Goal: Information Seeking & Learning: Learn about a topic

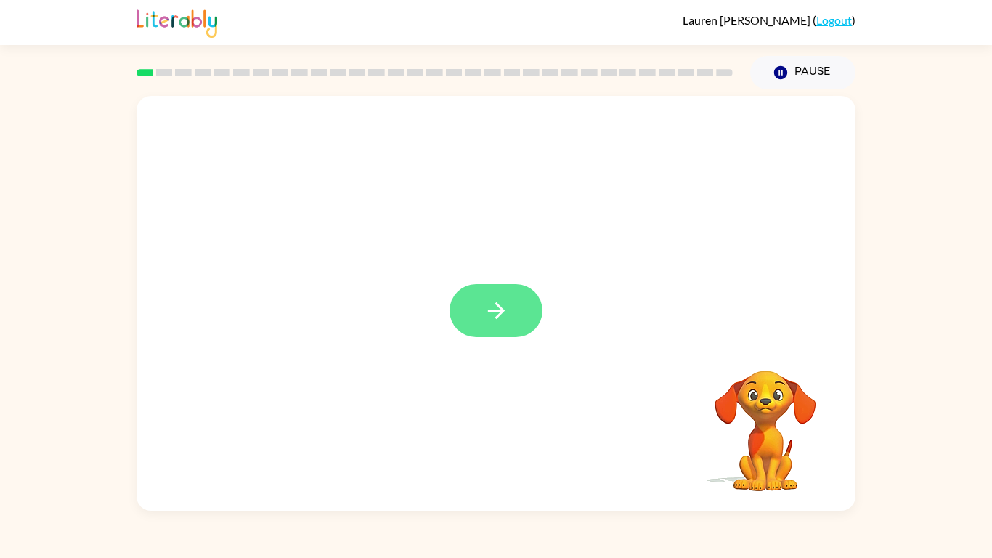
click at [504, 317] on icon "button" at bounding box center [496, 310] width 25 height 25
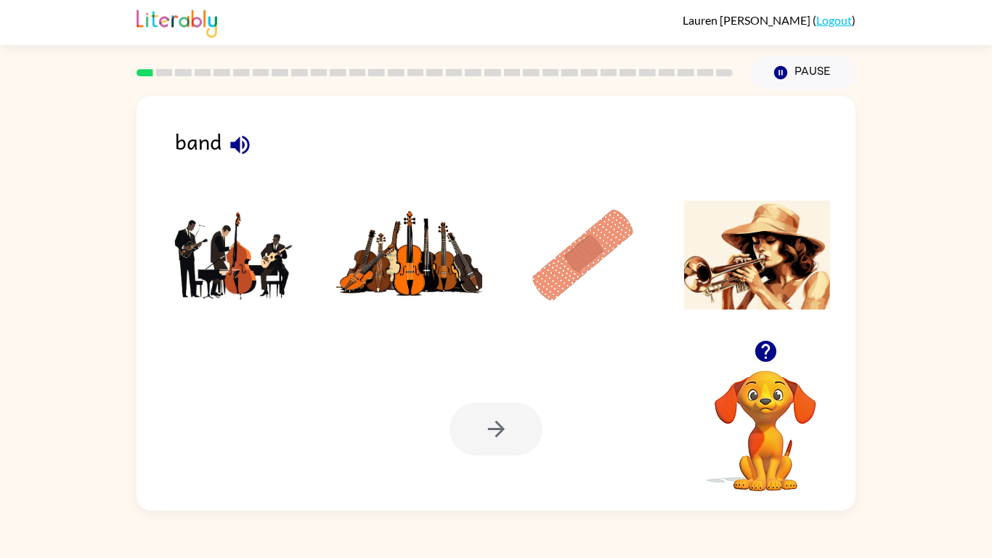
click at [230, 139] on icon "button" at bounding box center [239, 144] width 25 height 25
click at [261, 264] on img at bounding box center [235, 254] width 147 height 109
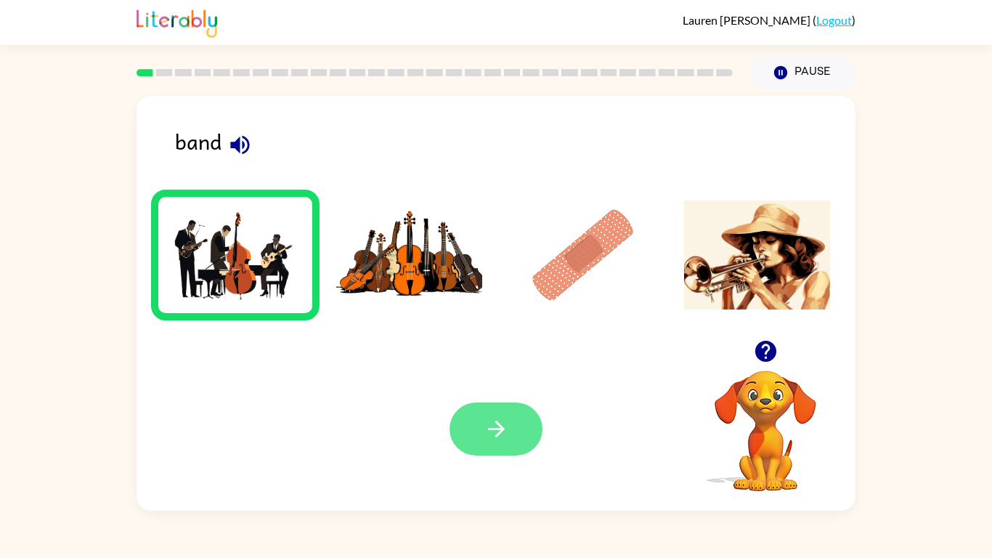
click at [512, 450] on button "button" at bounding box center [495, 428] width 93 height 53
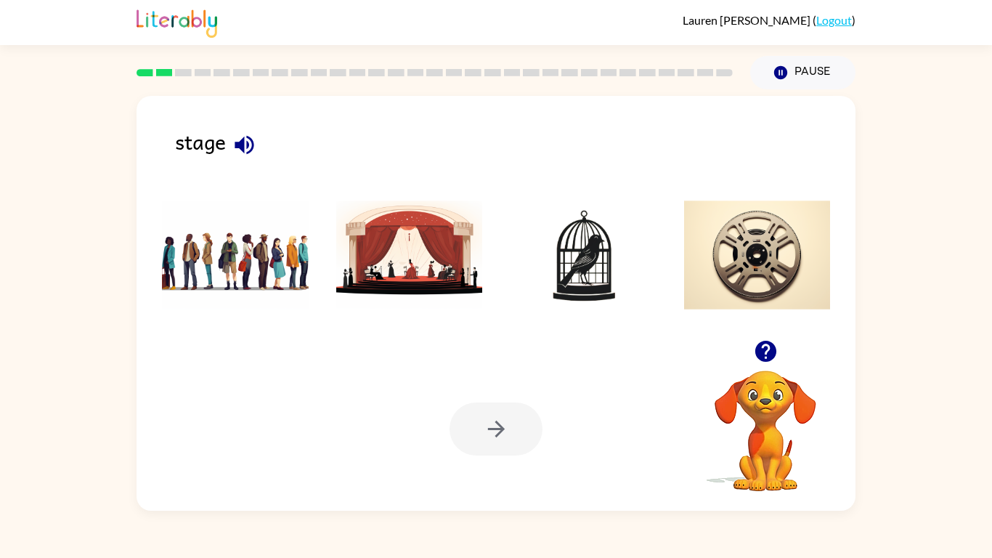
click at [252, 155] on icon "button" at bounding box center [244, 144] width 25 height 25
click at [382, 259] on img at bounding box center [409, 254] width 147 height 109
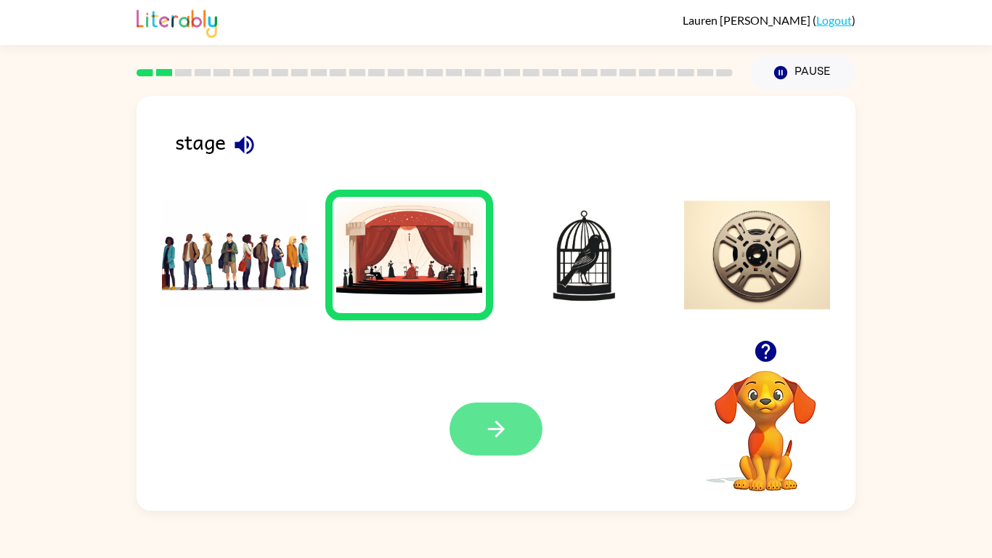
click at [492, 417] on icon "button" at bounding box center [496, 428] width 25 height 25
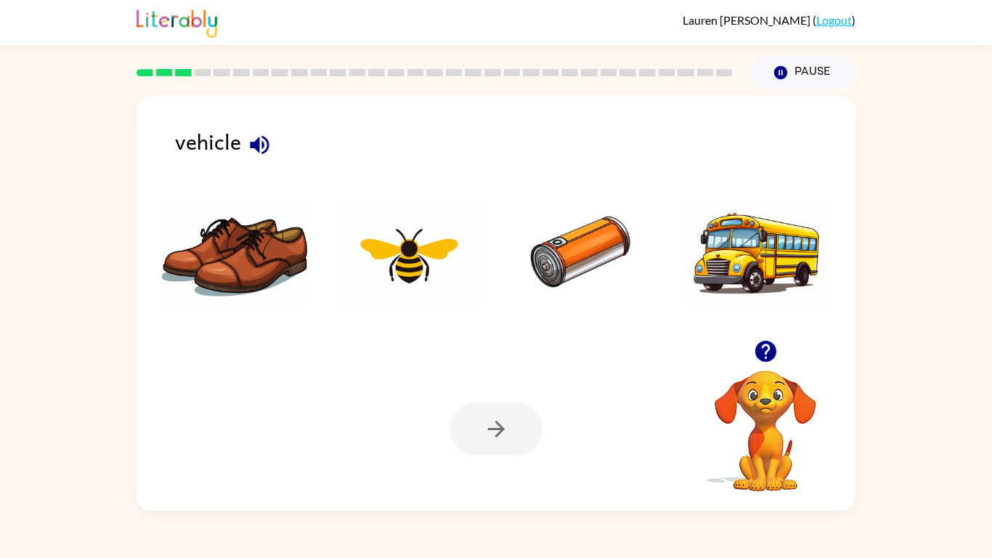
click at [256, 152] on icon "button" at bounding box center [259, 144] width 25 height 25
click at [774, 267] on img at bounding box center [757, 254] width 147 height 109
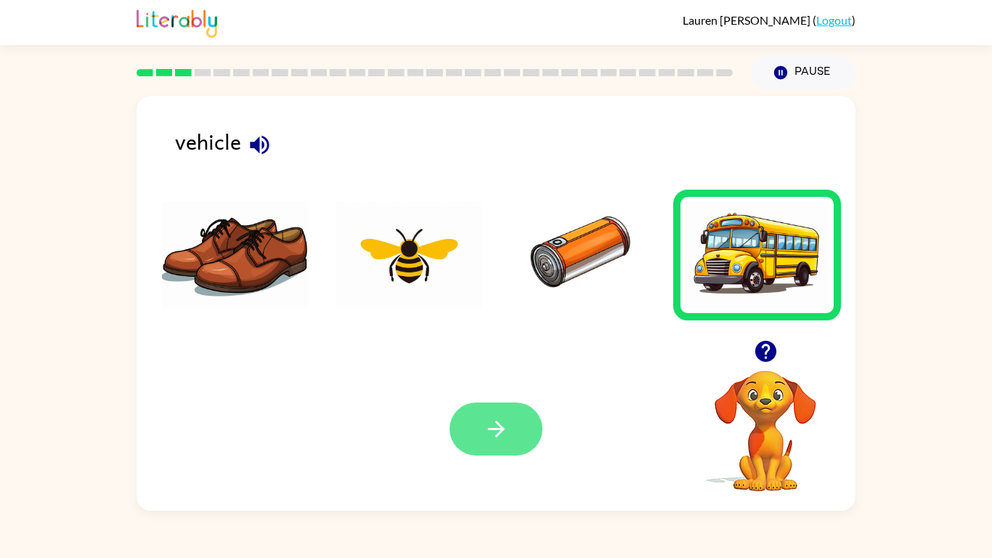
click at [508, 419] on button "button" at bounding box center [495, 428] width 93 height 53
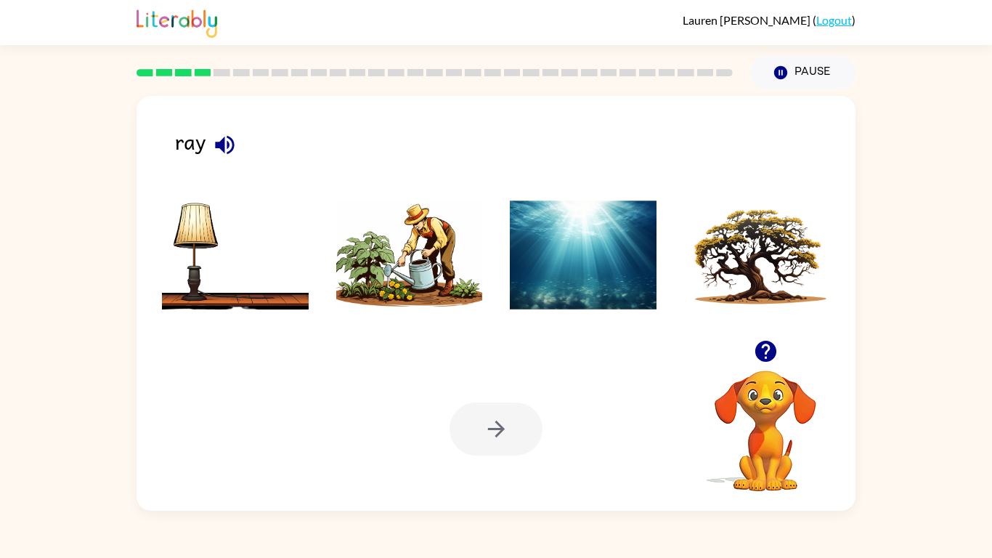
click at [225, 146] on icon "button" at bounding box center [224, 144] width 25 height 25
click at [794, 308] on img at bounding box center [757, 254] width 147 height 109
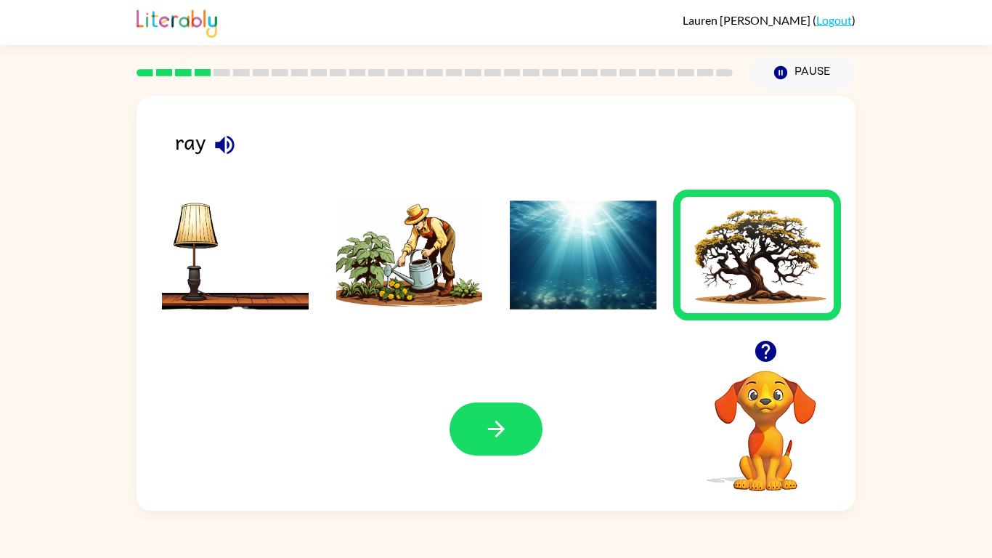
click at [537, 446] on div at bounding box center [495, 428] width 93 height 53
click at [529, 438] on button "button" at bounding box center [495, 428] width 93 height 53
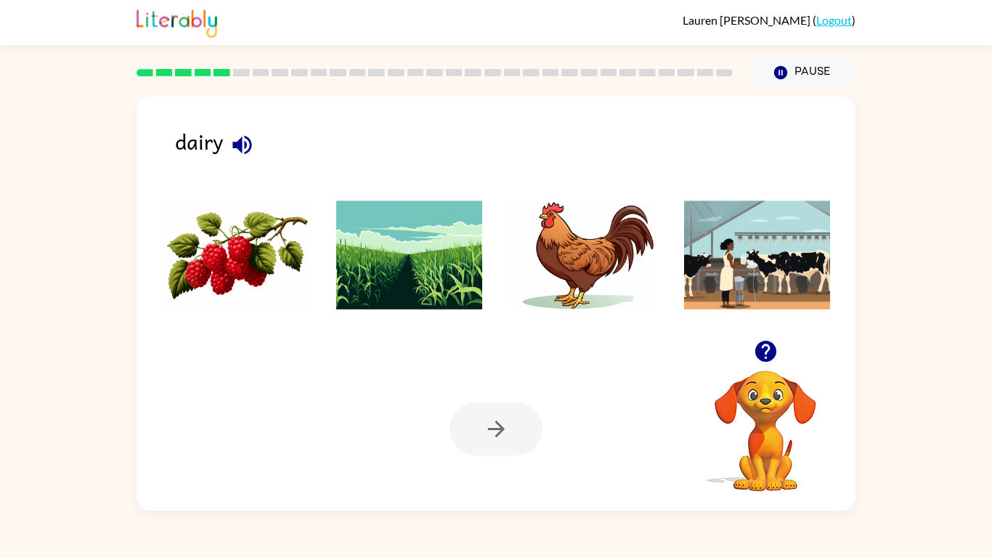
click at [240, 143] on icon "button" at bounding box center [241, 144] width 19 height 19
click at [733, 248] on img at bounding box center [757, 254] width 147 height 109
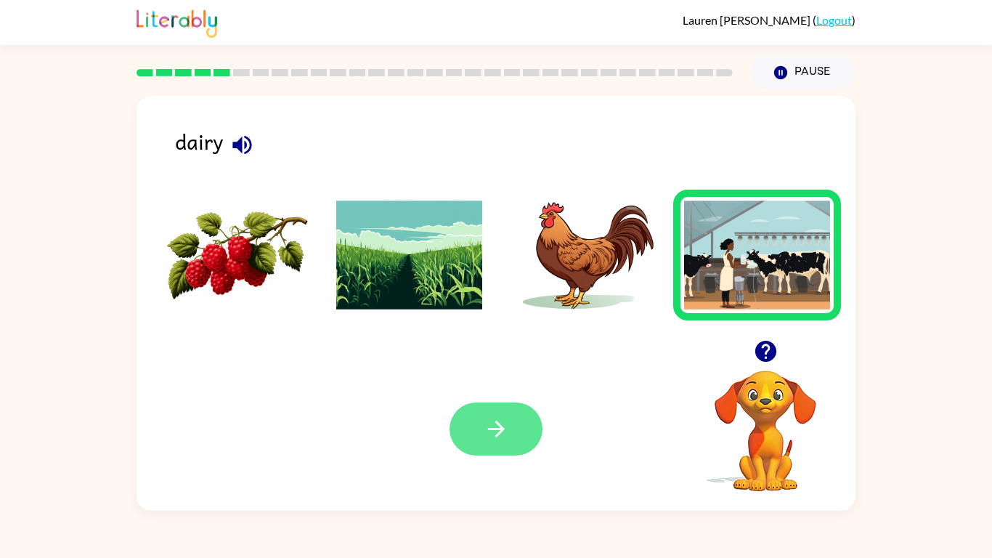
click at [520, 420] on button "button" at bounding box center [495, 428] width 93 height 53
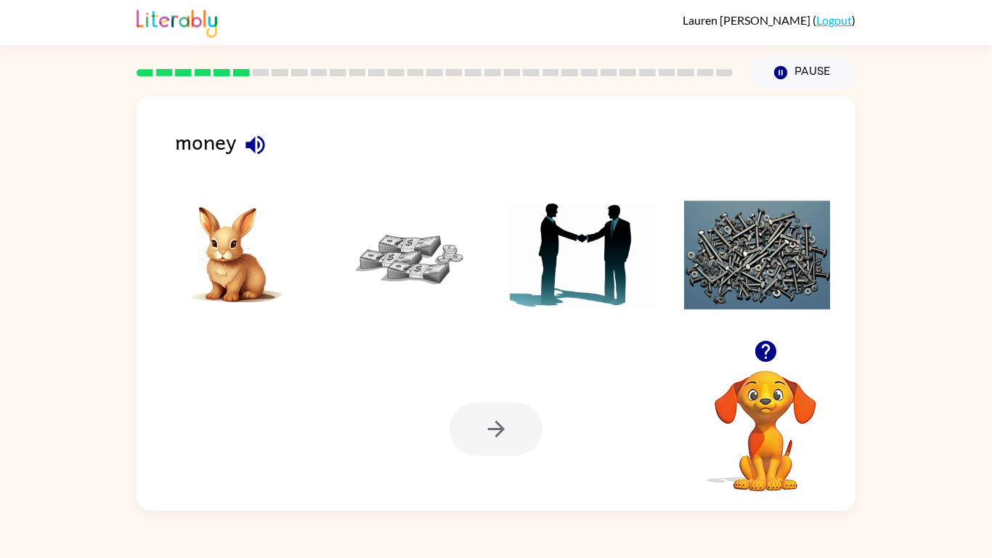
click at [426, 286] on img at bounding box center [409, 254] width 147 height 109
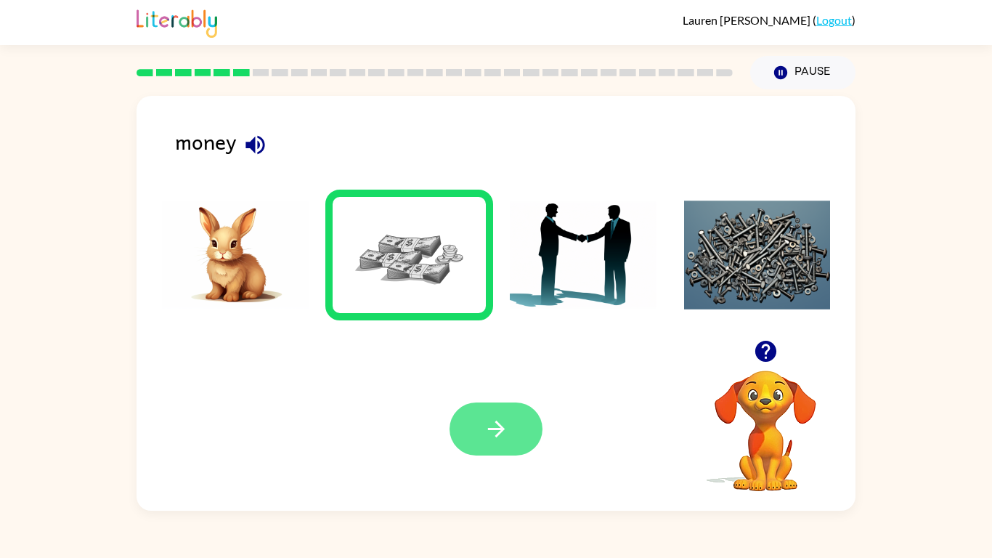
click at [524, 433] on button "button" at bounding box center [495, 428] width 93 height 53
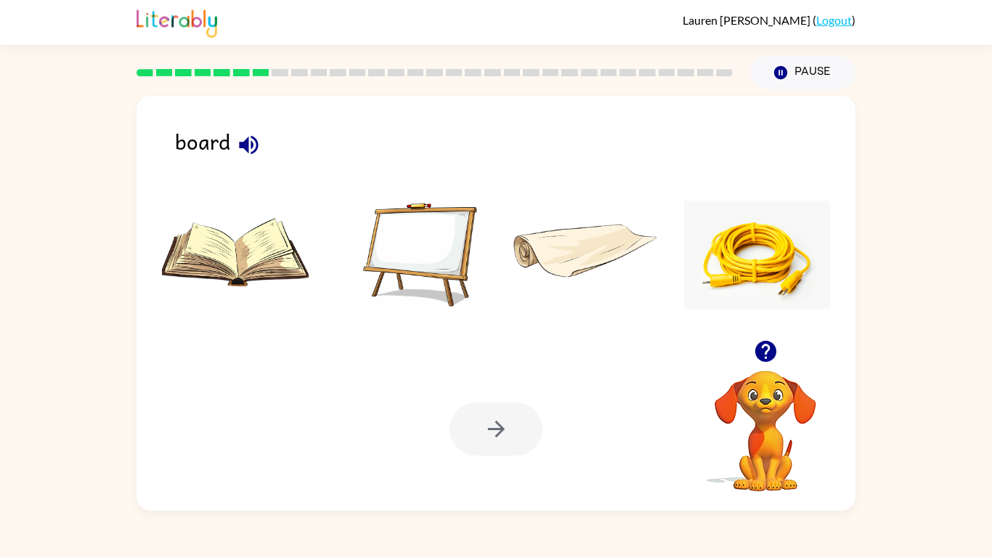
click at [247, 141] on icon "button" at bounding box center [248, 144] width 19 height 19
click at [439, 273] on img at bounding box center [409, 254] width 147 height 109
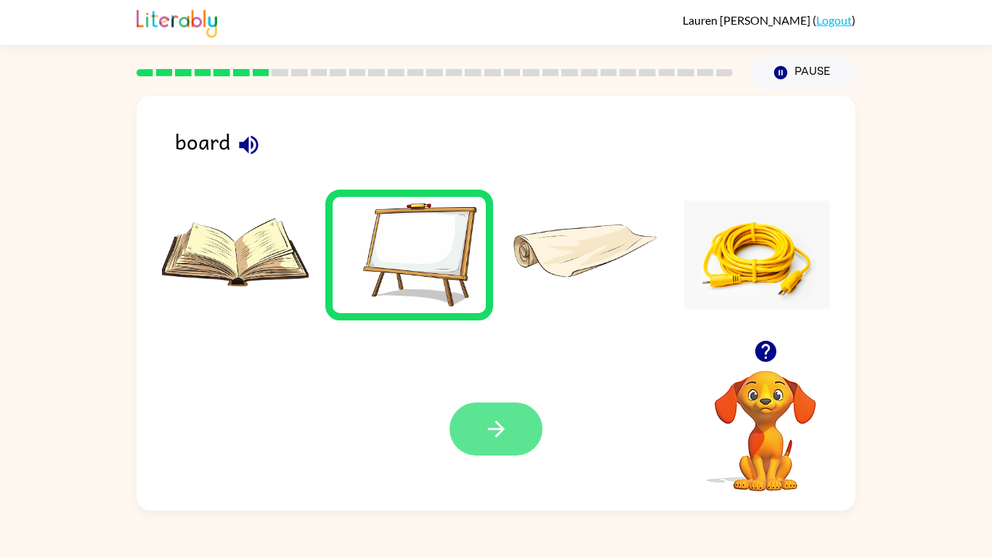
click at [488, 416] on icon "button" at bounding box center [496, 428] width 25 height 25
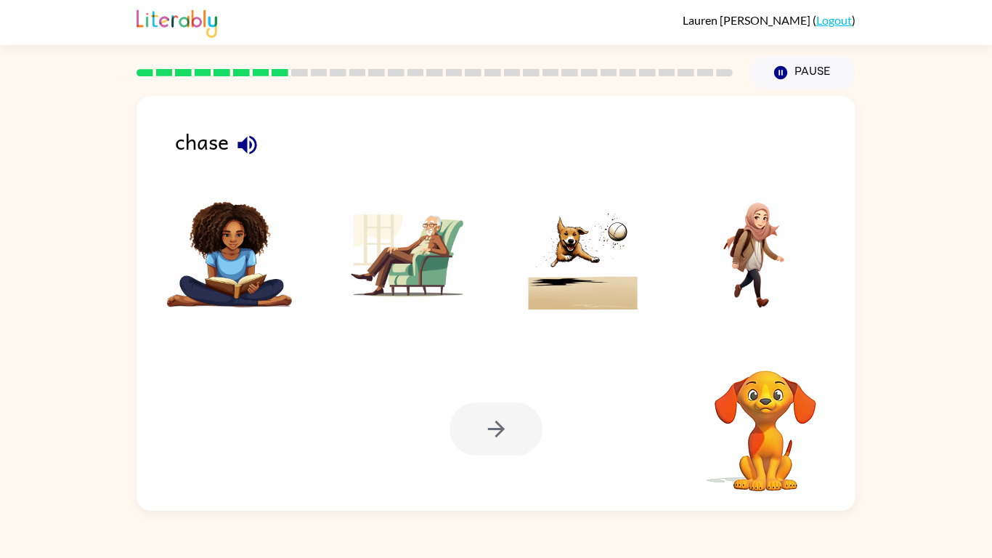
click at [245, 139] on icon "button" at bounding box center [246, 144] width 19 height 19
click at [628, 302] on img at bounding box center [583, 254] width 147 height 109
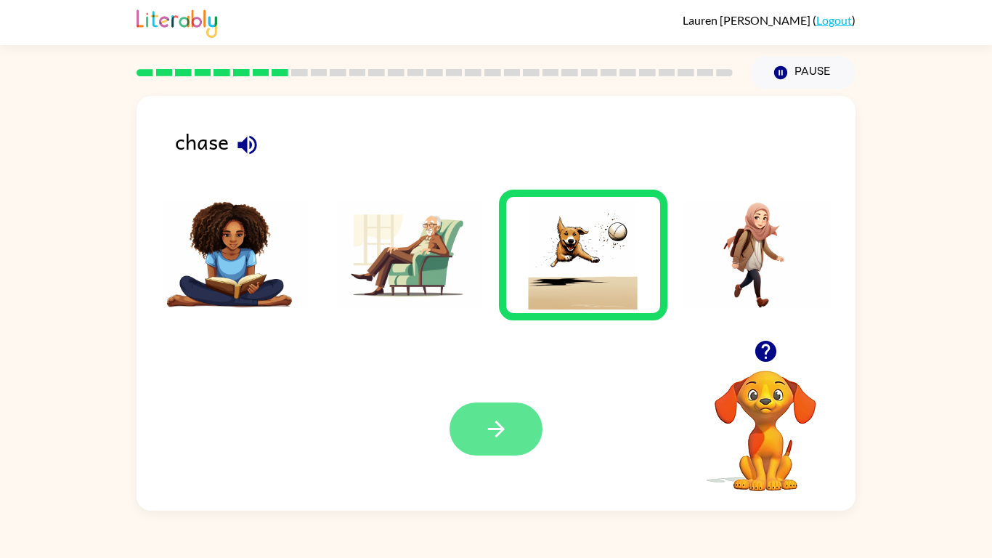
click at [517, 442] on button "button" at bounding box center [495, 428] width 93 height 53
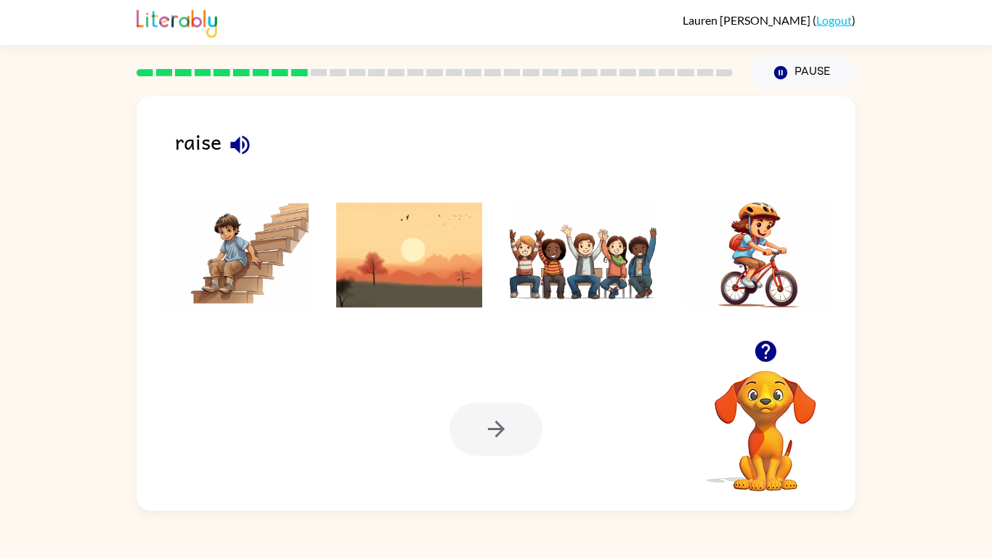
click at [245, 144] on icon "button" at bounding box center [239, 144] width 25 height 25
click at [537, 225] on img at bounding box center [583, 254] width 147 height 109
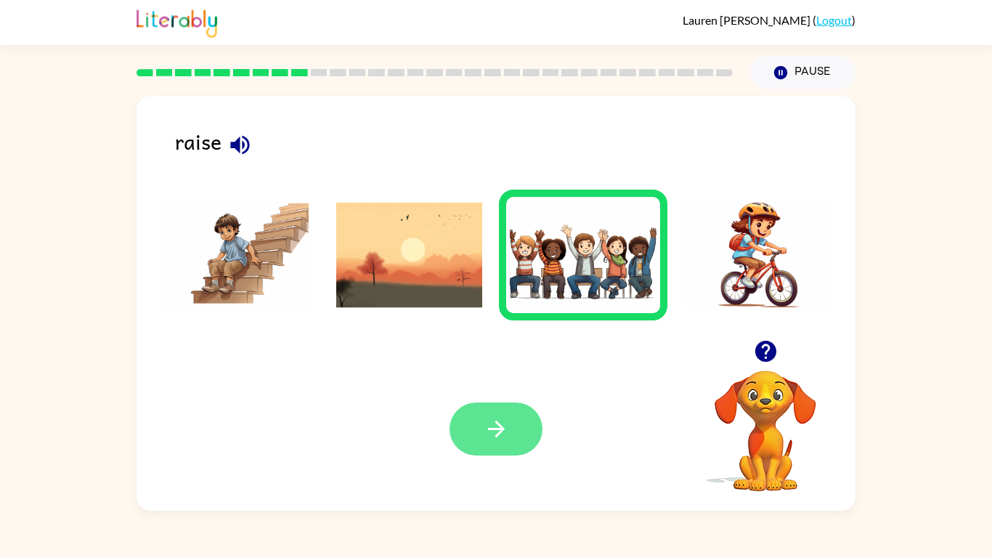
click at [492, 423] on icon "button" at bounding box center [496, 428] width 25 height 25
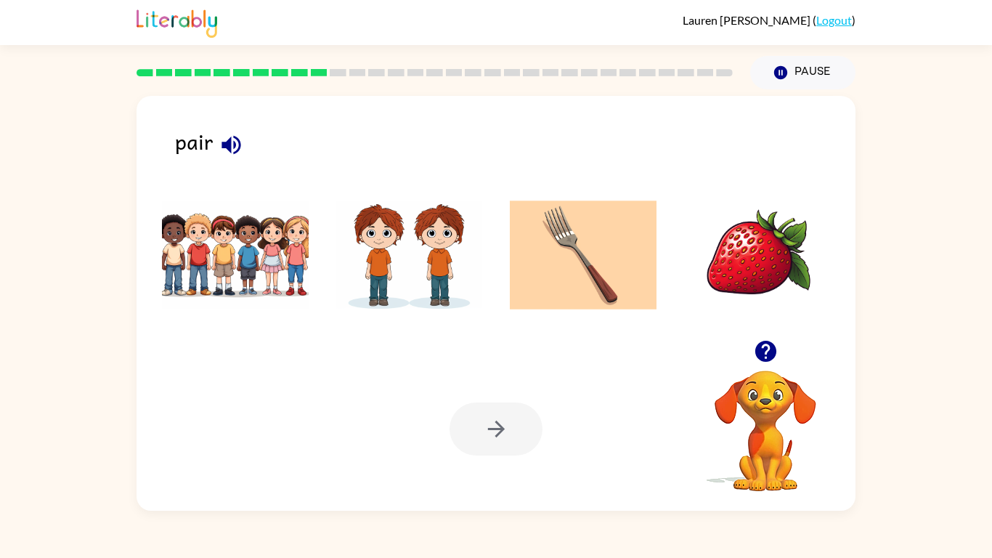
click at [214, 141] on button "button" at bounding box center [231, 144] width 37 height 37
click at [230, 137] on icon "button" at bounding box center [230, 144] width 19 height 19
click at [370, 237] on img at bounding box center [409, 254] width 147 height 109
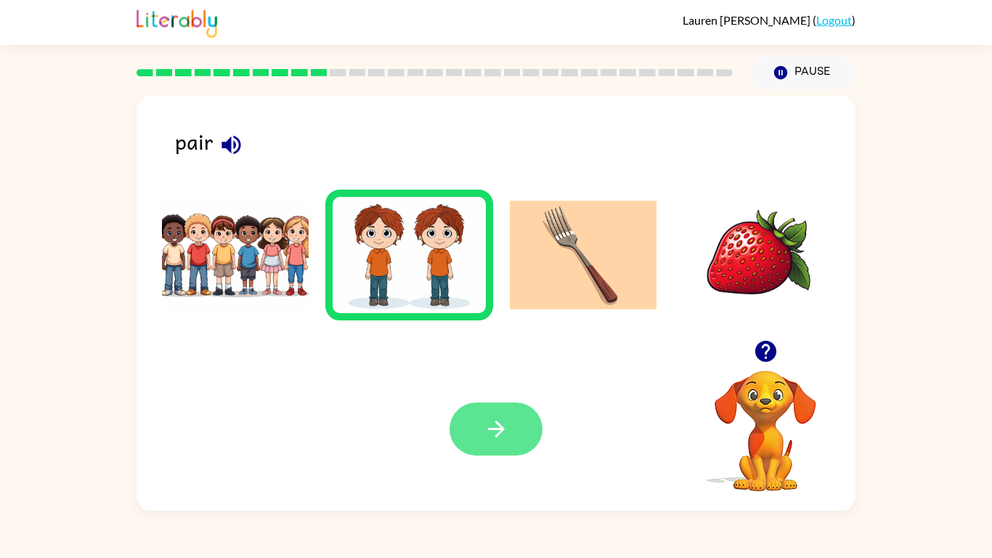
click at [480, 423] on button "button" at bounding box center [495, 428] width 93 height 53
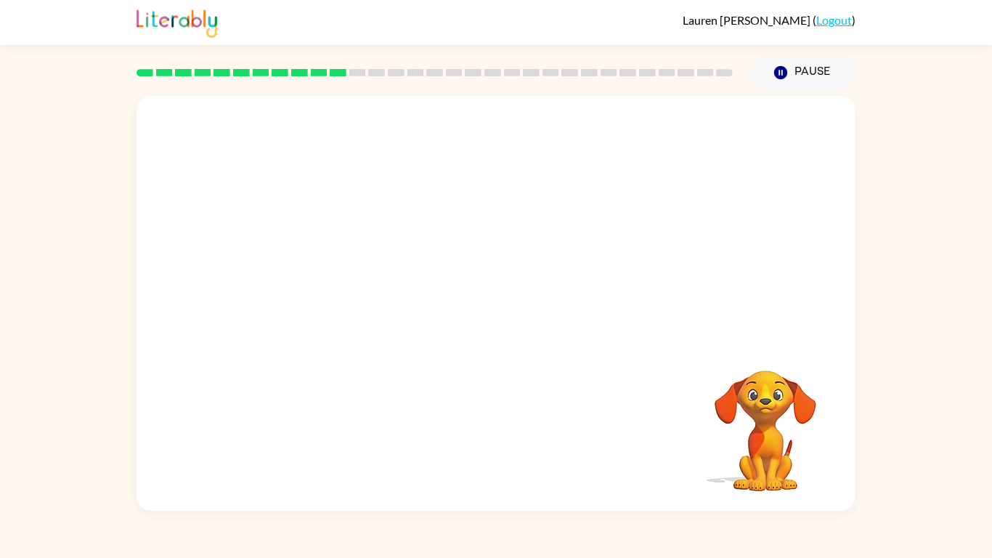
click at [341, 271] on video "Your browser must support playing .mp4 files to use Literably. Please try using…" at bounding box center [495, 218] width 719 height 244
click at [505, 309] on icon "button" at bounding box center [496, 310] width 25 height 25
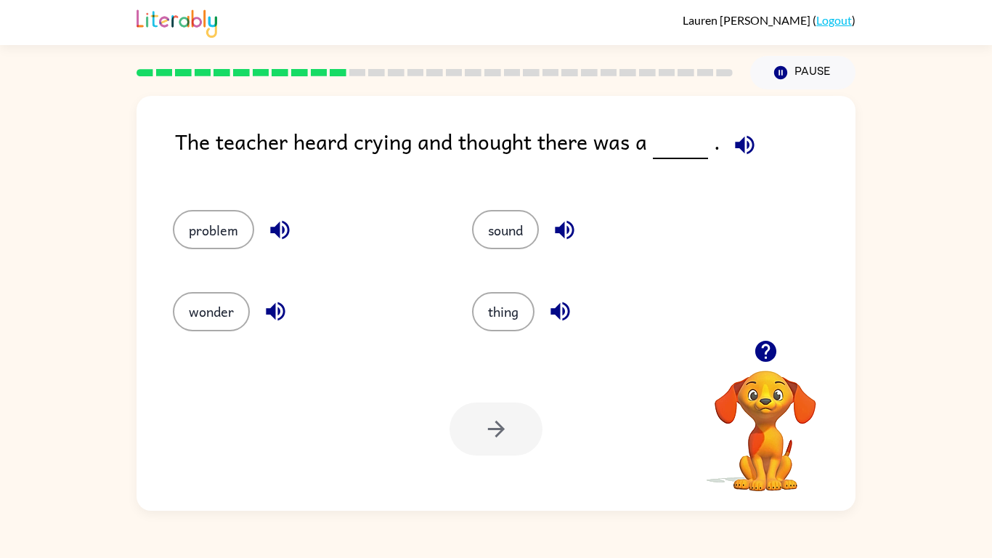
click at [738, 155] on icon "button" at bounding box center [744, 144] width 25 height 25
click at [559, 220] on icon "button" at bounding box center [564, 229] width 25 height 25
click at [225, 225] on button "problem" at bounding box center [213, 229] width 81 height 39
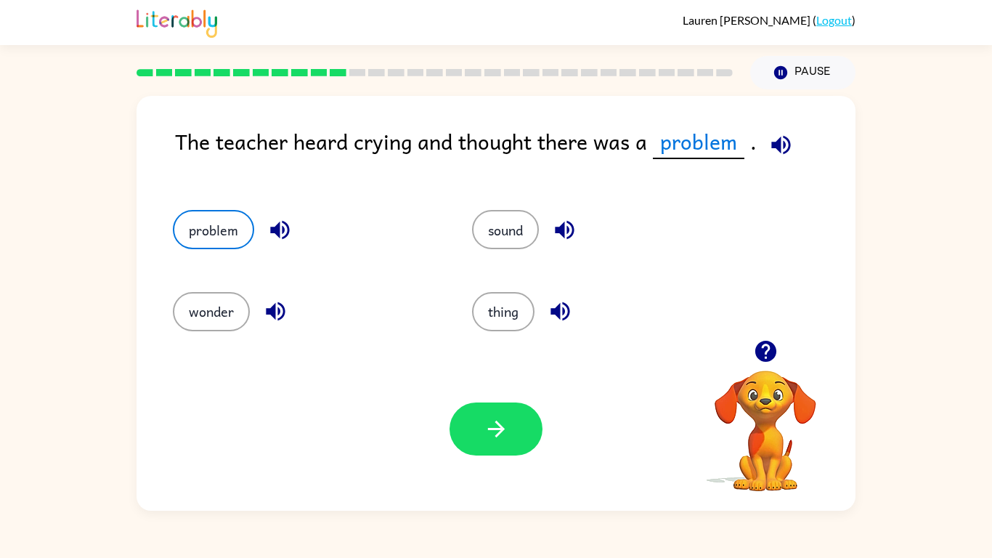
click at [281, 237] on icon "button" at bounding box center [279, 229] width 25 height 25
click at [510, 406] on button "button" at bounding box center [495, 428] width 93 height 53
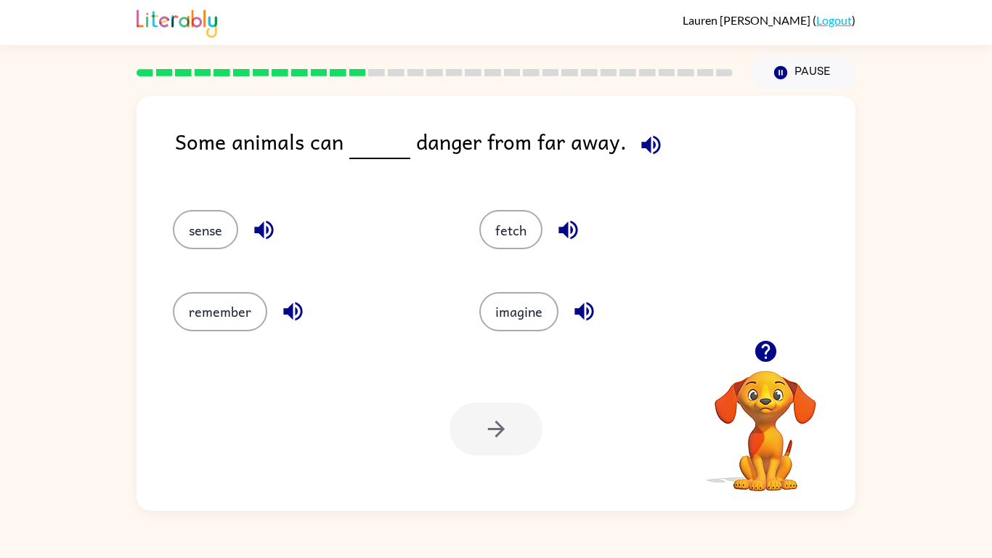
click at [650, 146] on icon "button" at bounding box center [650, 144] width 25 height 25
click at [258, 237] on icon "button" at bounding box center [263, 229] width 25 height 25
click at [297, 329] on div "remember" at bounding box center [309, 311] width 273 height 39
click at [210, 229] on button "sense" at bounding box center [205, 229] width 65 height 39
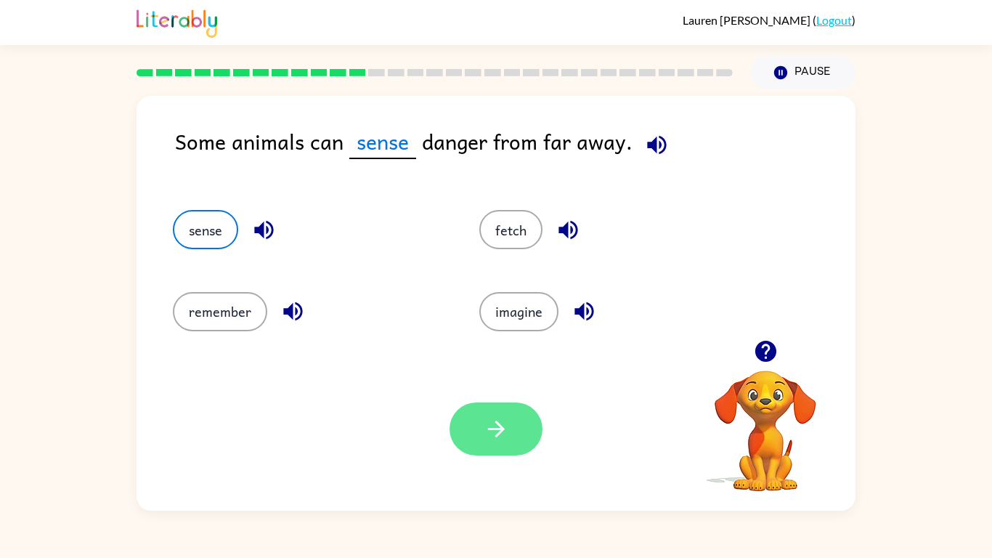
click at [484, 421] on icon "button" at bounding box center [496, 428] width 25 height 25
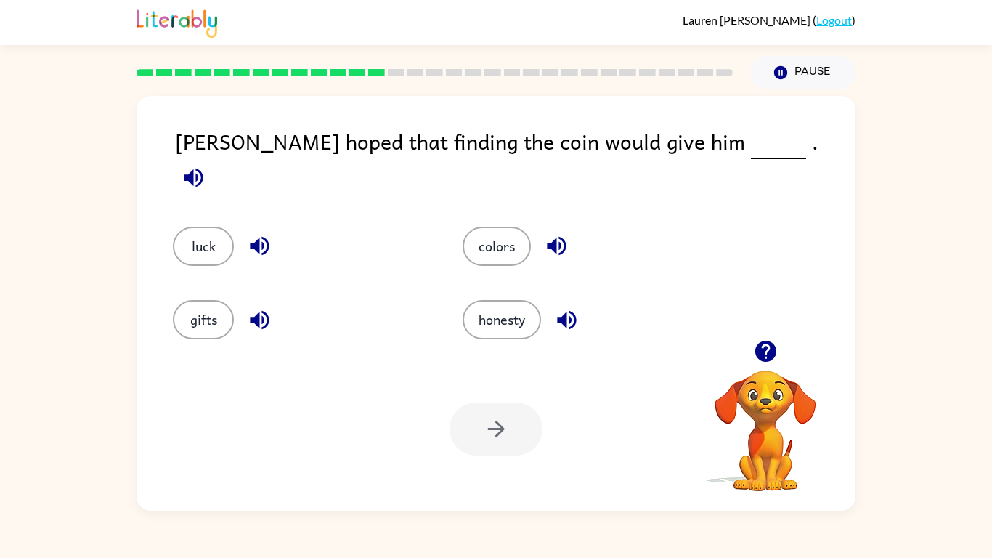
click at [206, 165] on icon "button" at bounding box center [193, 177] width 25 height 25
click at [178, 230] on button "luck" at bounding box center [203, 246] width 61 height 39
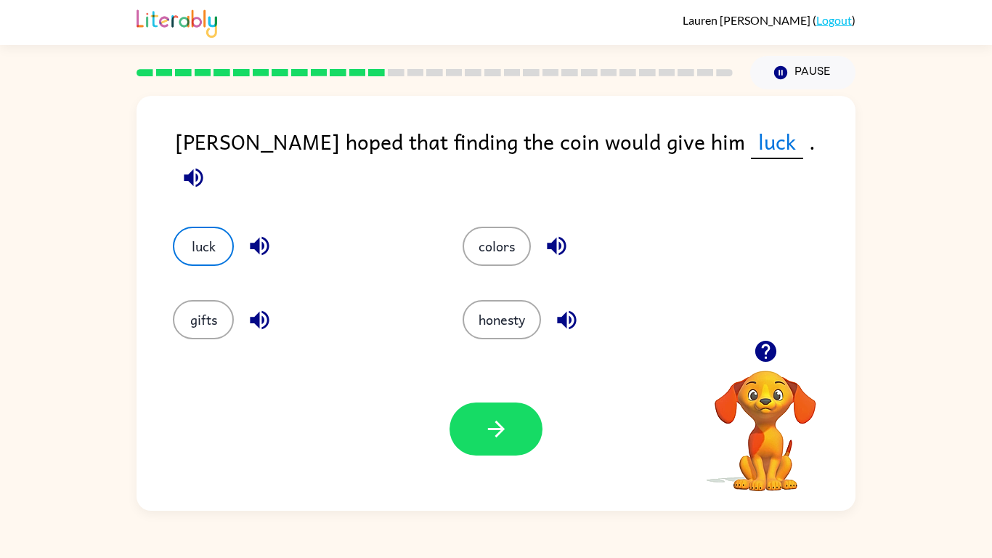
click at [258, 310] on icon "button" at bounding box center [259, 319] width 19 height 19
click at [558, 233] on icon "button" at bounding box center [556, 245] width 25 height 25
click at [563, 311] on icon "button" at bounding box center [566, 319] width 19 height 19
click at [486, 461] on div "Your browser must support playing .mp4 files to use Literably. Please try using…" at bounding box center [495, 428] width 719 height 163
click at [508, 446] on button "button" at bounding box center [495, 428] width 93 height 53
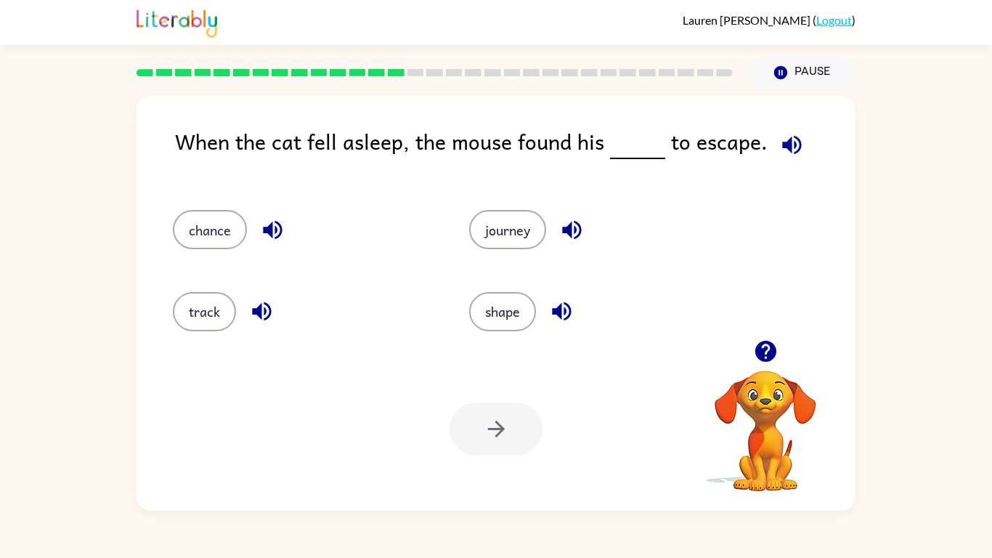
click at [790, 149] on icon "button" at bounding box center [791, 144] width 25 height 25
click at [227, 244] on button "chance" at bounding box center [210, 229] width 74 height 39
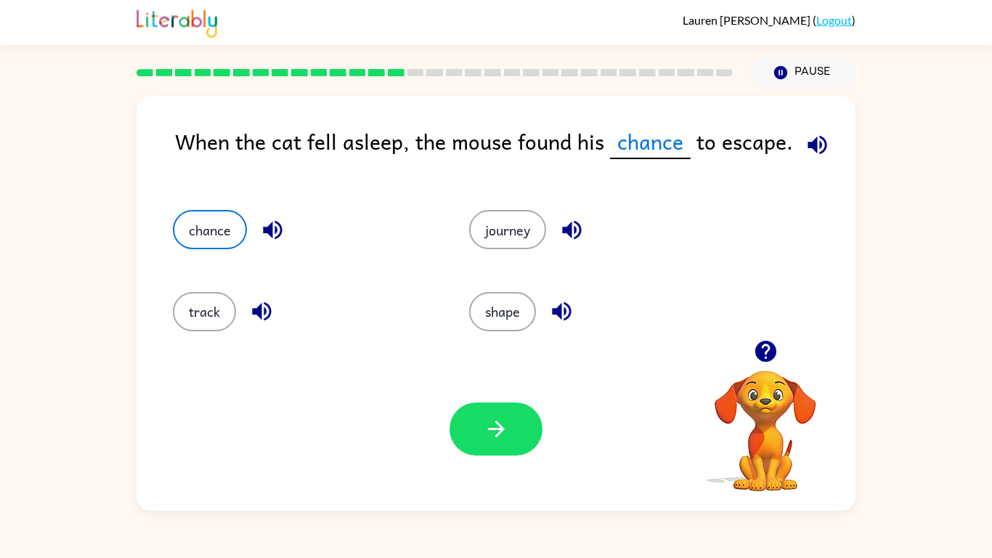
click at [273, 239] on icon "button" at bounding box center [272, 229] width 25 height 25
click at [264, 309] on icon "button" at bounding box center [261, 311] width 19 height 19
click at [582, 235] on icon "button" at bounding box center [571, 229] width 25 height 25
click at [565, 314] on icon "button" at bounding box center [561, 311] width 19 height 19
click at [217, 227] on button "chance" at bounding box center [210, 229] width 74 height 39
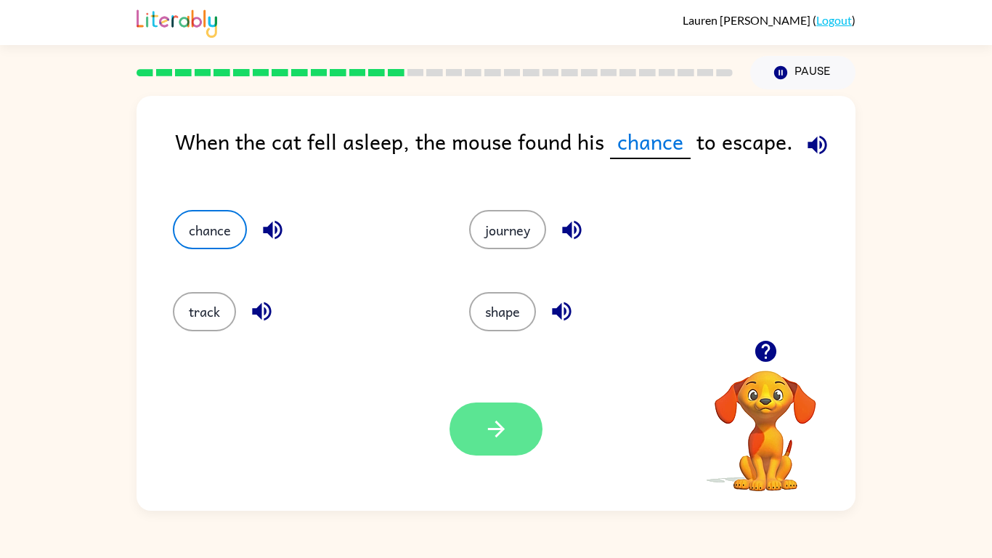
click at [512, 446] on button "button" at bounding box center [495, 428] width 93 height 53
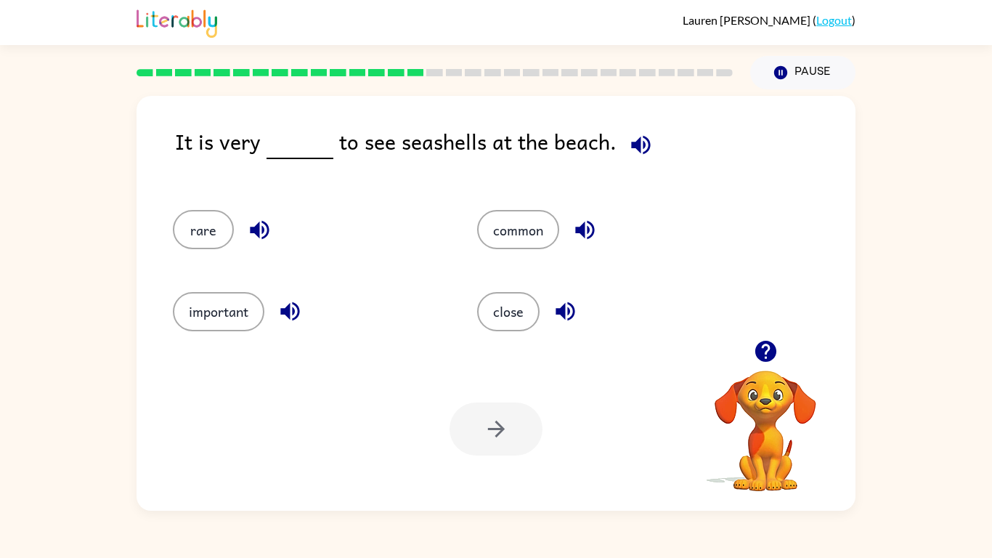
click at [635, 144] on icon "button" at bounding box center [640, 144] width 25 height 25
click at [211, 217] on button "rare" at bounding box center [203, 229] width 61 height 39
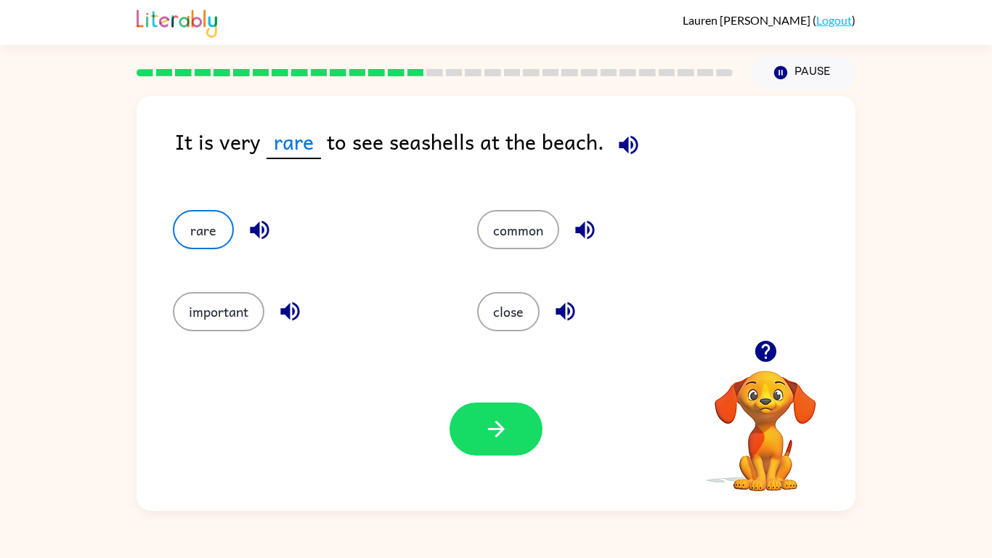
click at [635, 147] on icon "button" at bounding box center [628, 144] width 25 height 25
click at [524, 412] on button "button" at bounding box center [495, 428] width 93 height 53
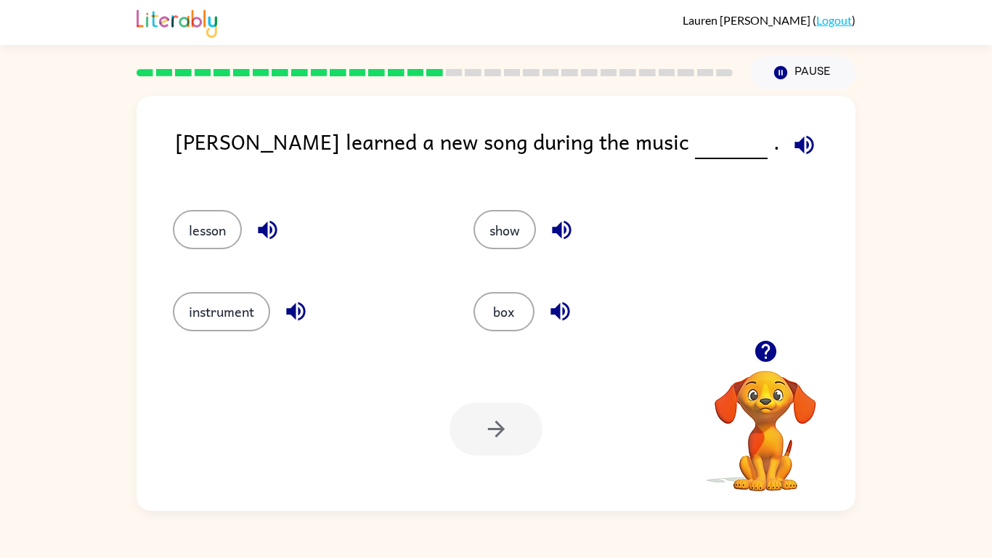
click at [791, 146] on icon "button" at bounding box center [803, 144] width 25 height 25
click at [331, 184] on div "lesson" at bounding box center [295, 222] width 301 height 81
click at [560, 224] on icon "button" at bounding box center [561, 230] width 19 height 19
click at [794, 147] on icon "button" at bounding box center [803, 144] width 19 height 19
click at [306, 313] on icon "button" at bounding box center [295, 310] width 25 height 25
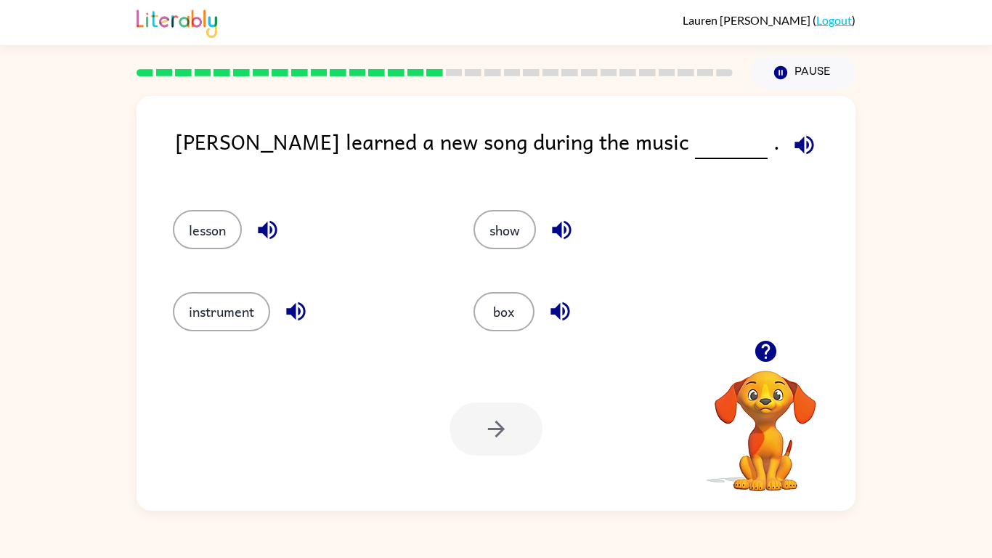
click at [791, 148] on icon "button" at bounding box center [803, 144] width 25 height 25
click at [223, 311] on button "instrument" at bounding box center [221, 311] width 97 height 39
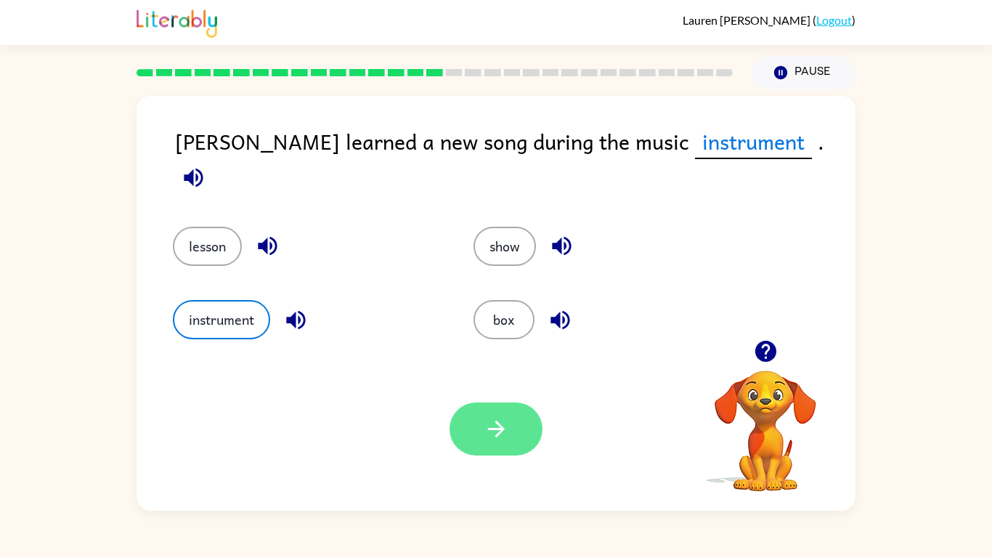
click at [516, 430] on button "button" at bounding box center [495, 428] width 93 height 53
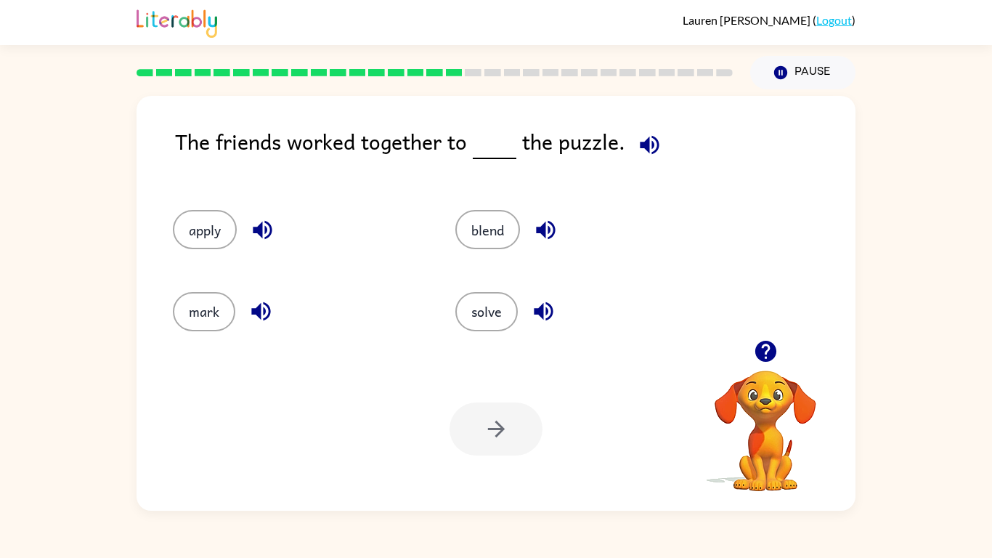
click at [650, 146] on icon "button" at bounding box center [649, 144] width 19 height 19
click at [478, 320] on button "solve" at bounding box center [486, 311] width 62 height 39
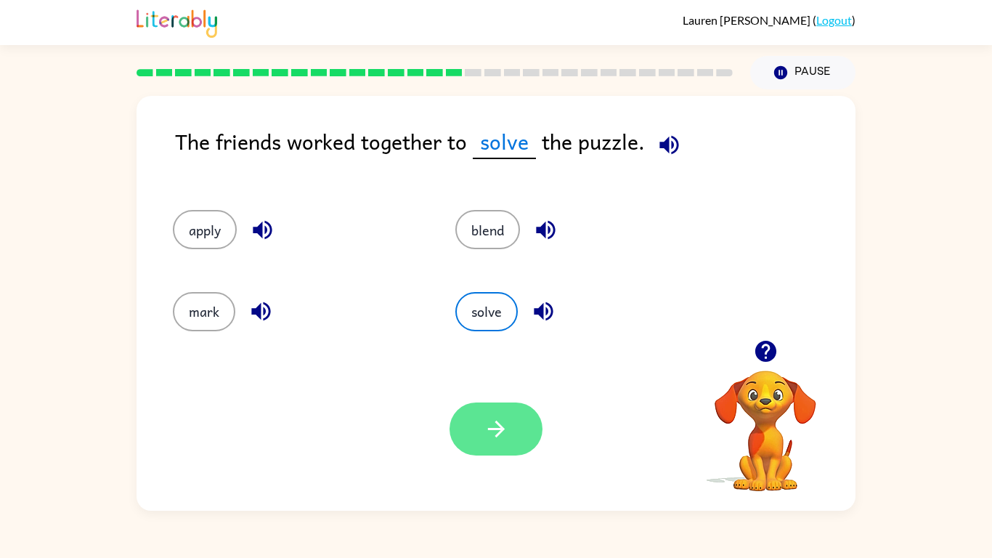
click at [500, 421] on icon "button" at bounding box center [496, 428] width 25 height 25
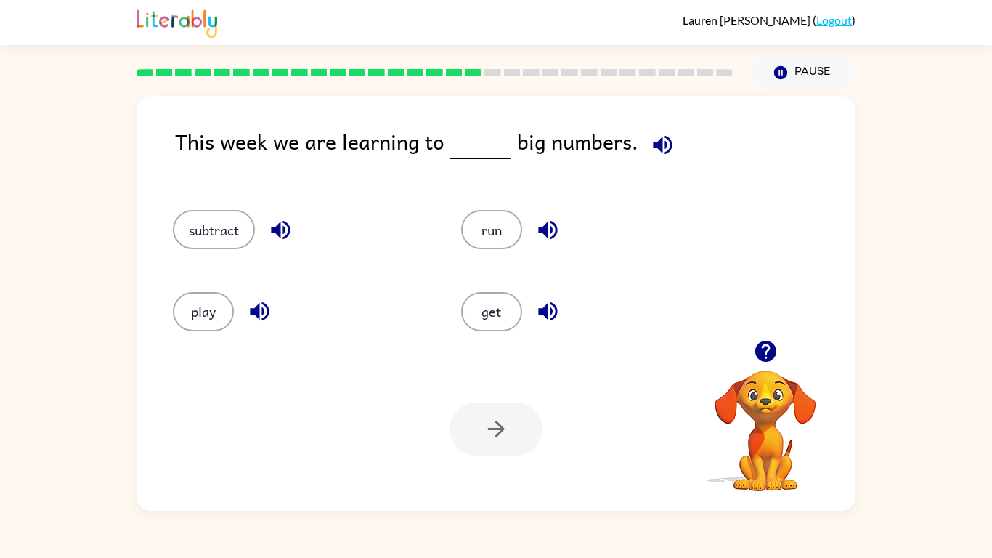
click at [658, 149] on icon "button" at bounding box center [662, 144] width 25 height 25
click at [279, 236] on icon "button" at bounding box center [280, 229] width 25 height 25
click at [272, 224] on icon "button" at bounding box center [280, 229] width 25 height 25
click at [232, 240] on button "subtract" at bounding box center [214, 229] width 82 height 39
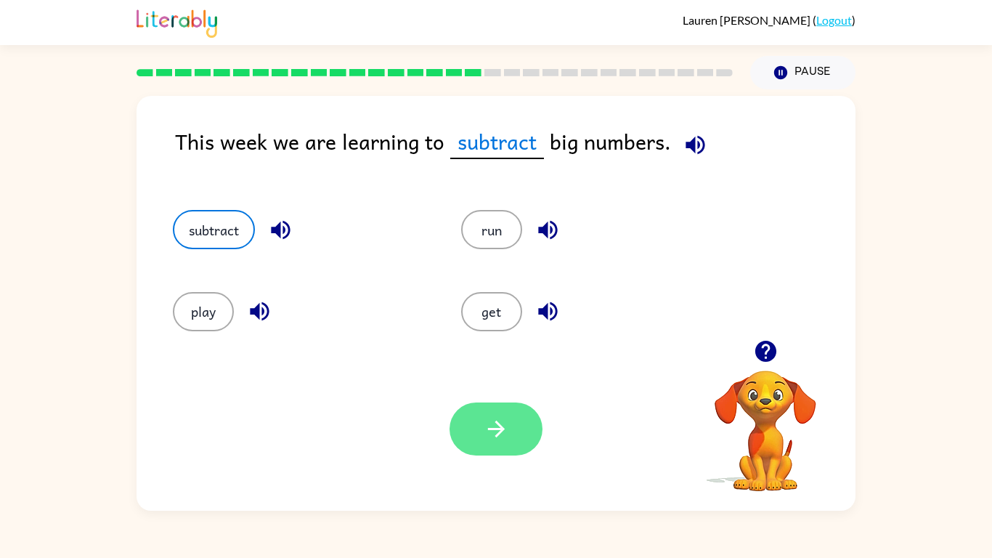
click at [501, 420] on icon "button" at bounding box center [496, 428] width 25 height 25
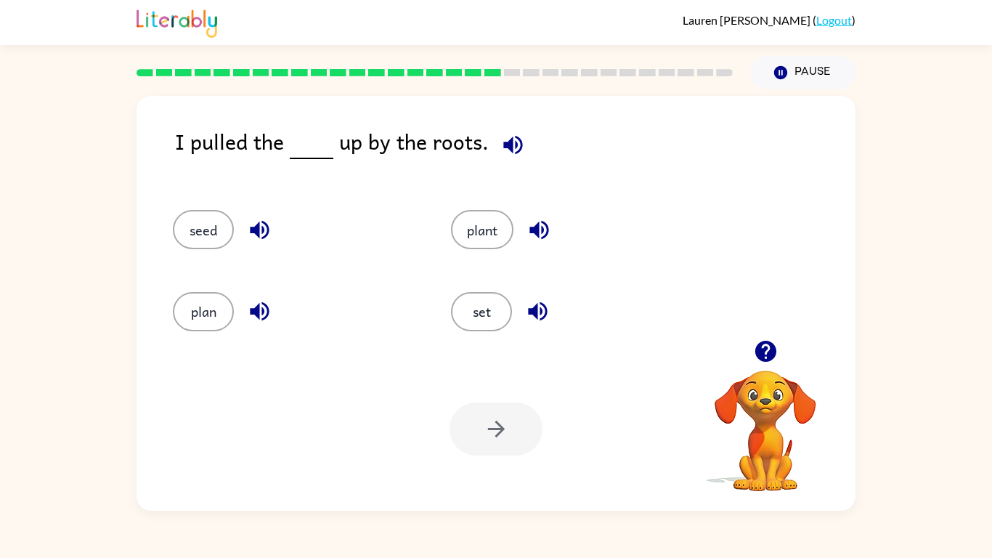
click at [507, 150] on icon "button" at bounding box center [512, 144] width 19 height 19
click at [475, 230] on button "plant" at bounding box center [482, 229] width 62 height 39
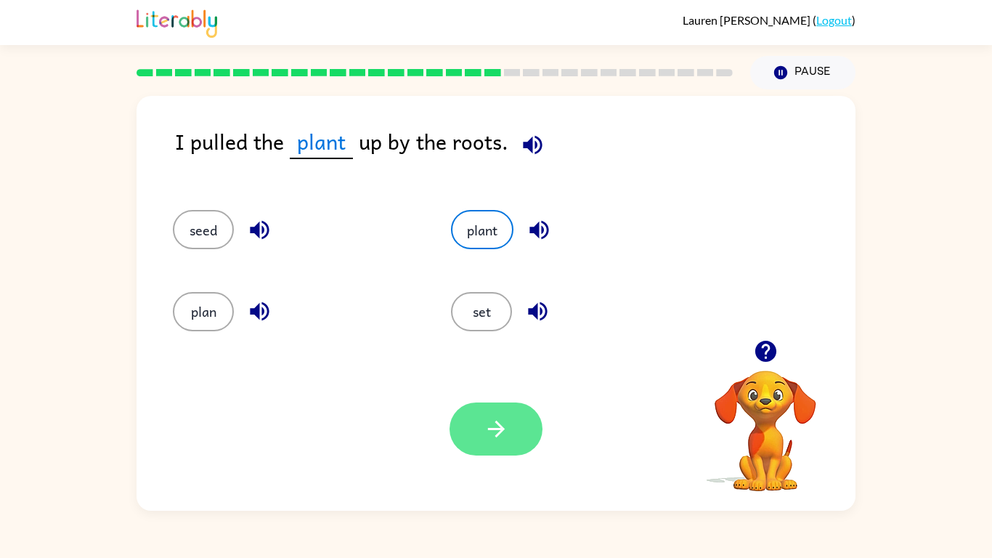
click at [506, 406] on button "button" at bounding box center [495, 428] width 93 height 53
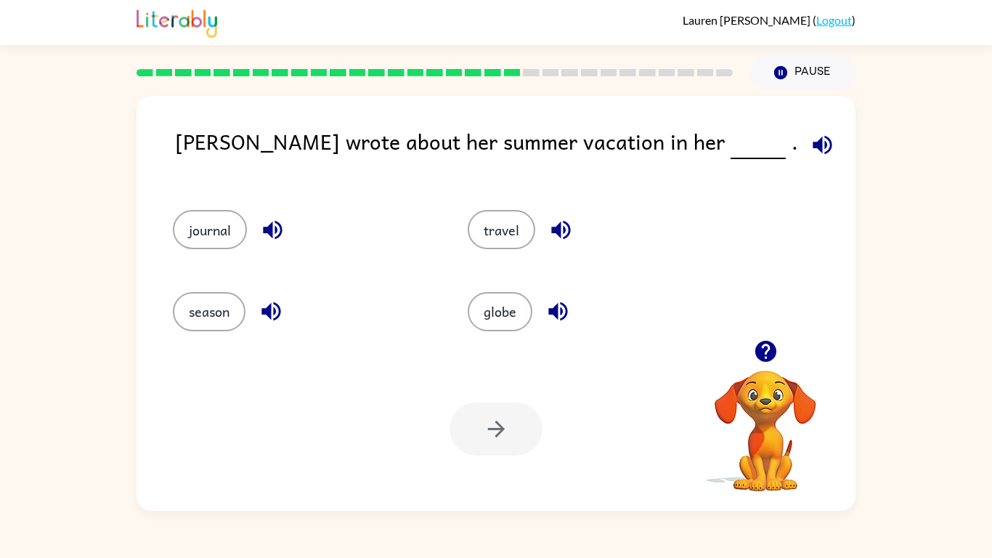
click at [812, 149] on icon "button" at bounding box center [821, 144] width 19 height 19
click at [283, 228] on icon "button" at bounding box center [272, 229] width 25 height 25
click at [272, 319] on icon "button" at bounding box center [270, 310] width 25 height 25
click at [562, 226] on icon "button" at bounding box center [560, 229] width 25 height 25
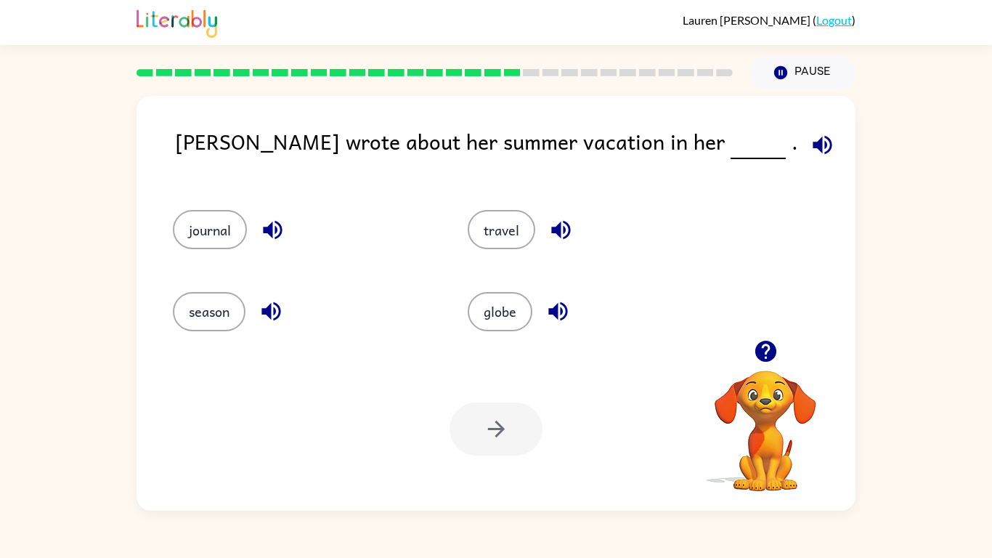
click at [558, 301] on icon "button" at bounding box center [557, 310] width 25 height 25
click at [563, 246] on button "button" at bounding box center [560, 229] width 37 height 37
click at [567, 230] on icon "button" at bounding box center [560, 229] width 25 height 25
click at [809, 142] on icon "button" at bounding box center [821, 144] width 25 height 25
click at [216, 236] on button "journal" at bounding box center [210, 229] width 74 height 39
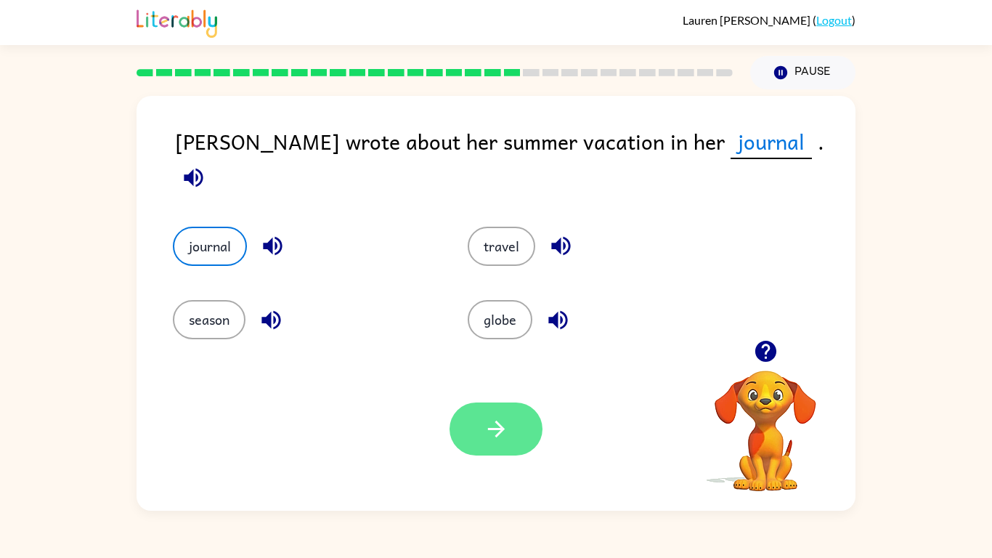
click at [458, 423] on button "button" at bounding box center [495, 428] width 93 height 53
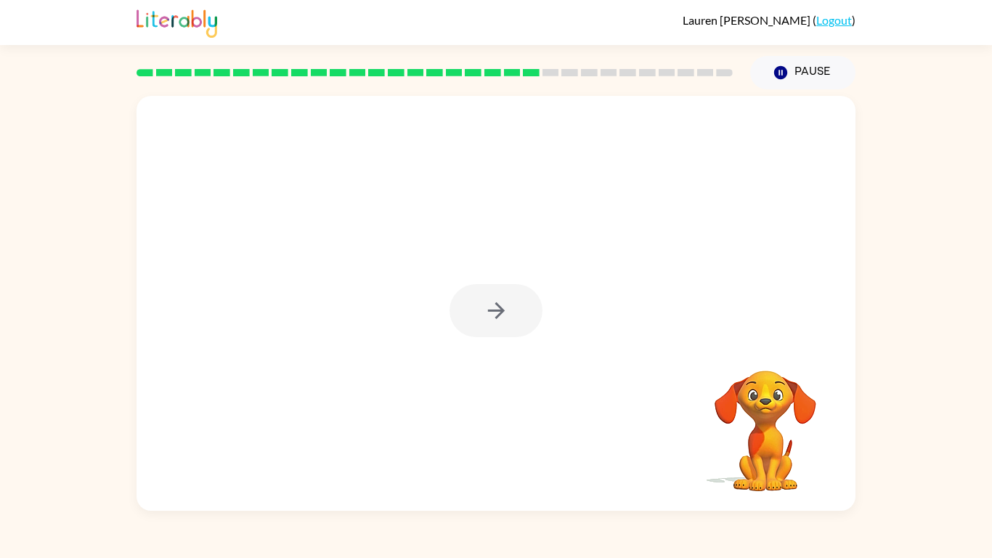
click at [499, 317] on div at bounding box center [495, 310] width 93 height 53
click at [499, 317] on icon "button" at bounding box center [496, 310] width 25 height 25
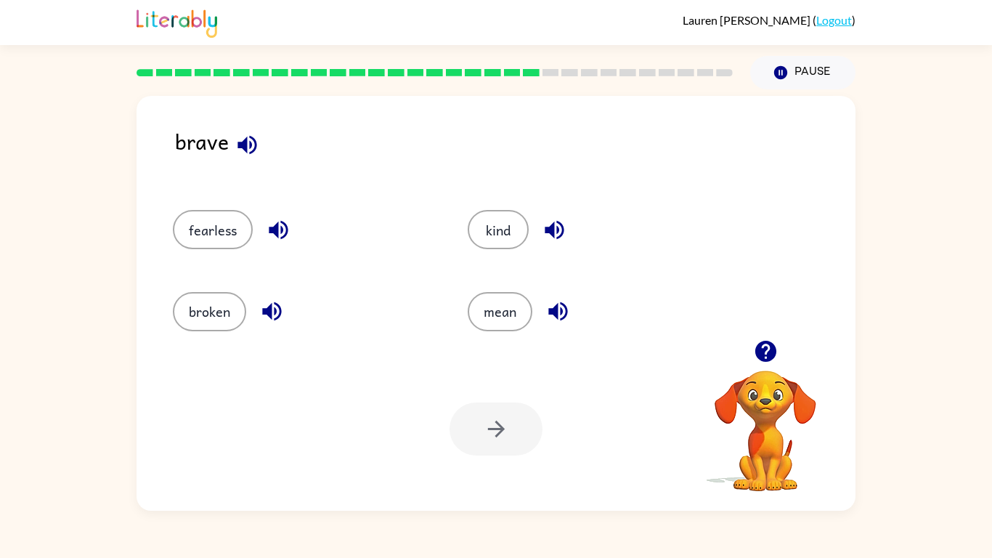
click at [288, 234] on icon "button" at bounding box center [278, 229] width 25 height 25
click at [274, 299] on icon "button" at bounding box center [271, 310] width 25 height 25
click at [558, 233] on icon "button" at bounding box center [554, 229] width 25 height 25
click at [250, 199] on div "fearless" at bounding box center [292, 222] width 295 height 81
click at [232, 212] on button "fearless" at bounding box center [213, 229] width 80 height 39
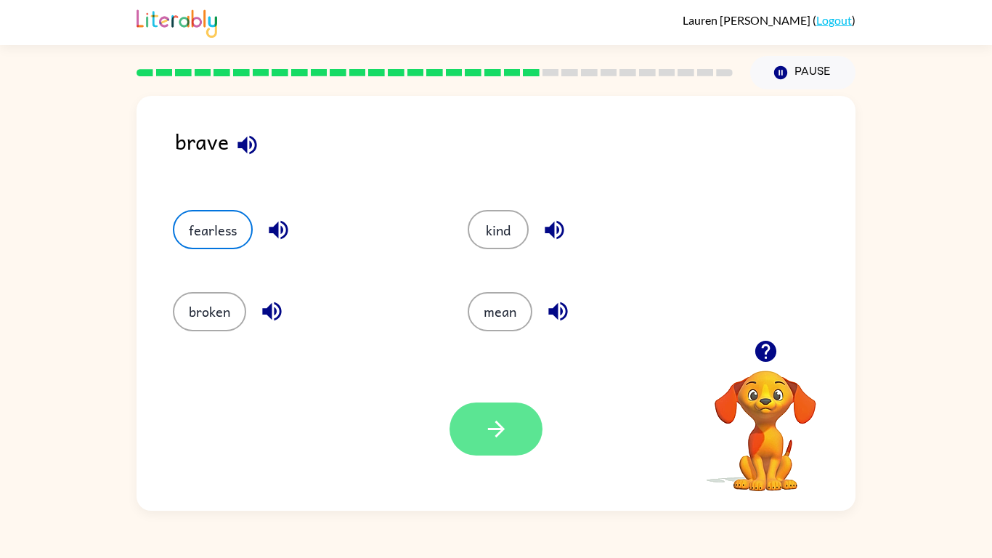
click at [515, 425] on button "button" at bounding box center [495, 428] width 93 height 53
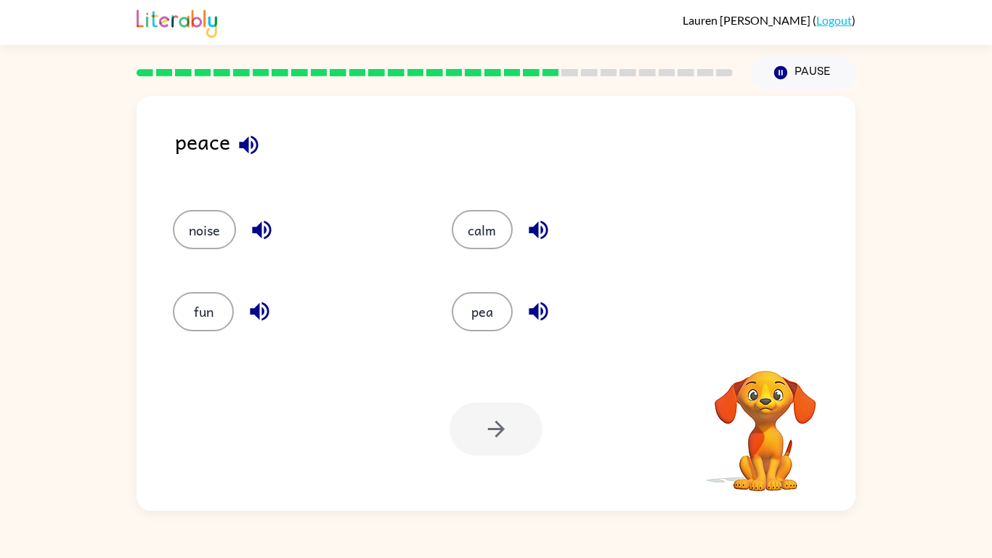
click at [245, 137] on icon "button" at bounding box center [248, 144] width 25 height 25
click at [264, 230] on icon "button" at bounding box center [261, 229] width 25 height 25
click at [254, 311] on icon "button" at bounding box center [259, 311] width 19 height 19
click at [544, 231] on icon "button" at bounding box center [538, 229] width 25 height 25
click at [534, 309] on icon "button" at bounding box center [538, 311] width 19 height 19
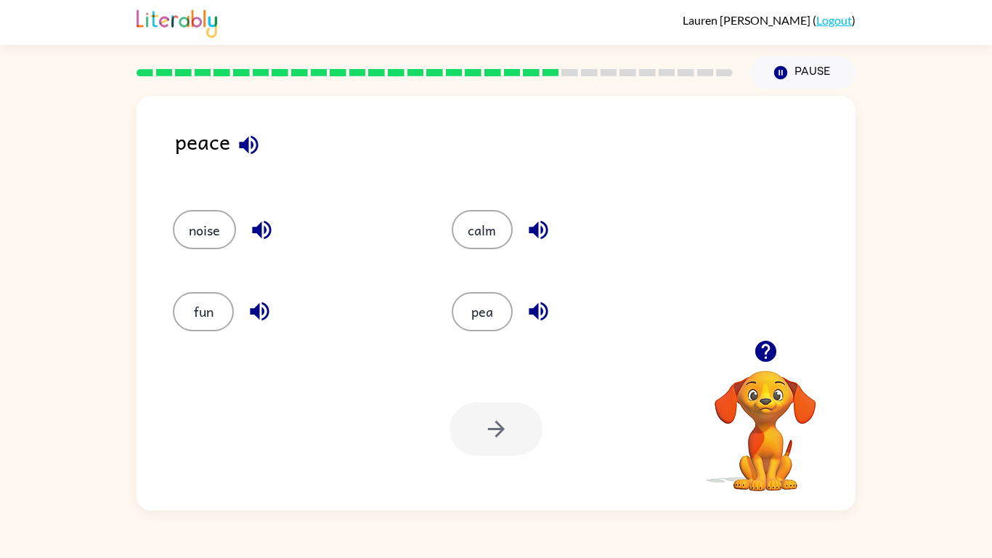
click at [540, 312] on icon "button" at bounding box center [538, 310] width 25 height 25
click at [245, 142] on icon "button" at bounding box center [248, 144] width 19 height 19
click at [470, 312] on button "pea" at bounding box center [482, 311] width 61 height 39
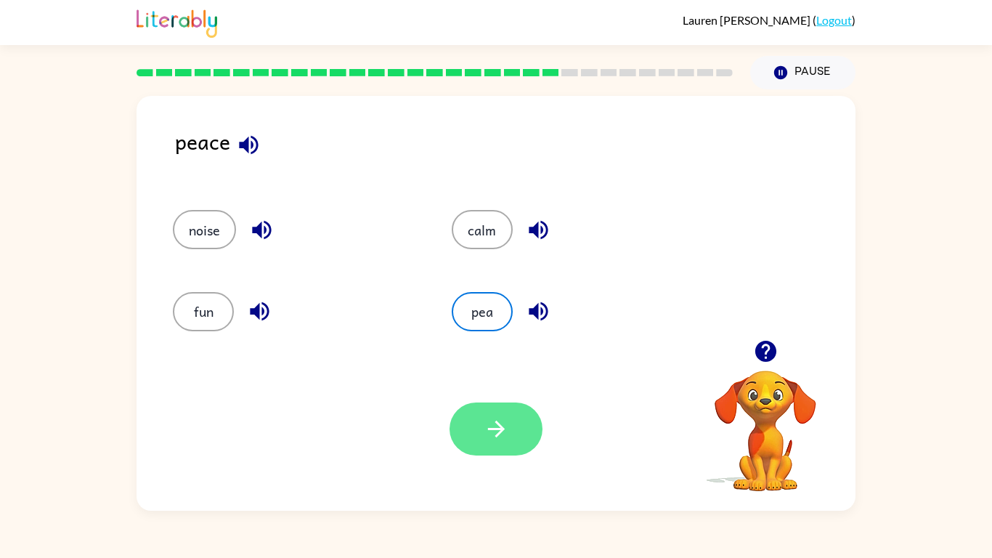
click at [515, 409] on button "button" at bounding box center [495, 428] width 93 height 53
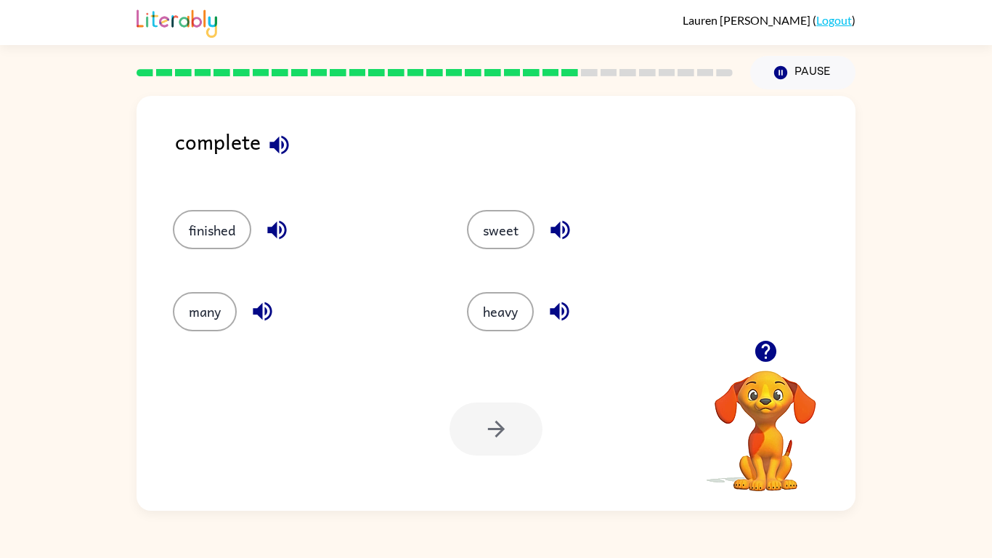
click at [281, 142] on icon "button" at bounding box center [278, 144] width 19 height 19
click at [282, 227] on icon "button" at bounding box center [276, 229] width 25 height 25
click at [238, 216] on button "finished" at bounding box center [212, 229] width 78 height 39
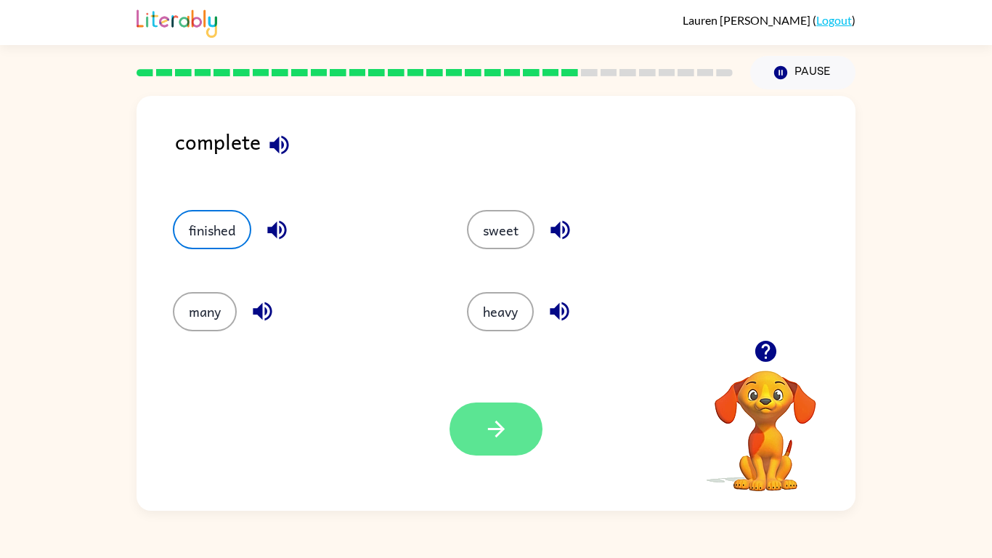
click at [498, 424] on icon "button" at bounding box center [495, 428] width 17 height 17
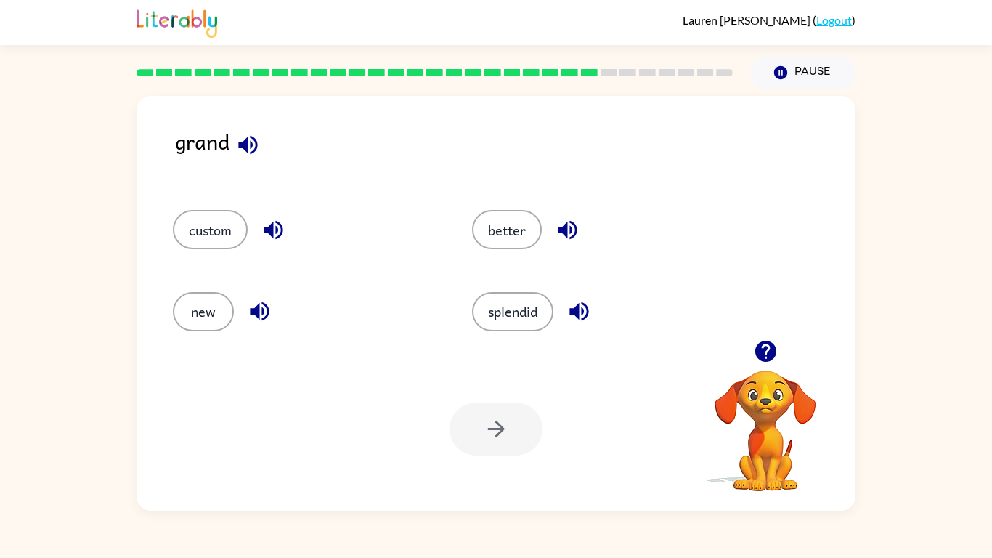
click at [253, 139] on icon "button" at bounding box center [247, 144] width 25 height 25
click at [274, 233] on icon "button" at bounding box center [273, 229] width 25 height 25
click at [259, 306] on icon "button" at bounding box center [259, 311] width 19 height 19
click at [587, 317] on icon "button" at bounding box center [578, 311] width 19 height 19
click at [566, 233] on icon "button" at bounding box center [567, 230] width 19 height 19
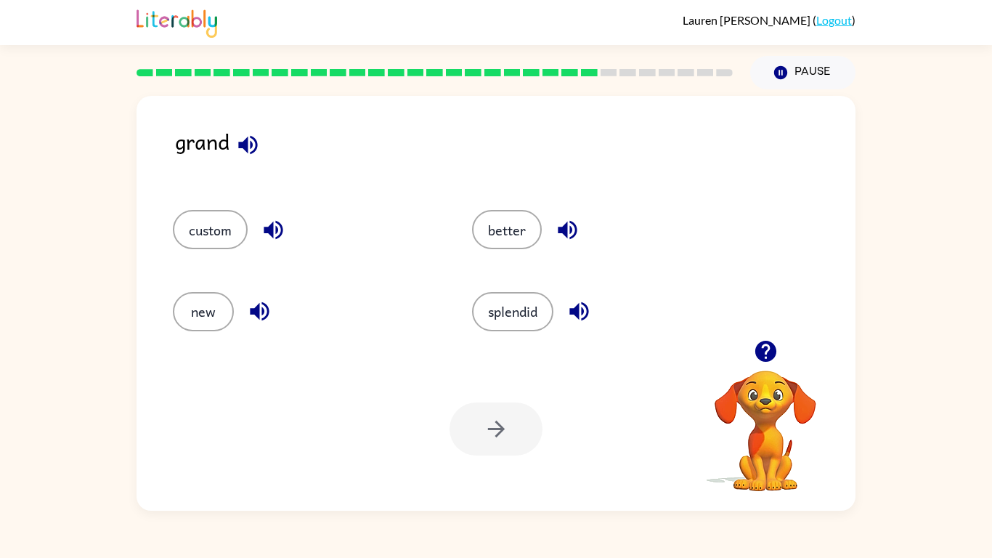
click at [238, 164] on div "grand" at bounding box center [515, 153] width 680 height 56
click at [253, 143] on icon "button" at bounding box center [247, 144] width 25 height 25
click at [195, 241] on button "custom" at bounding box center [210, 229] width 75 height 39
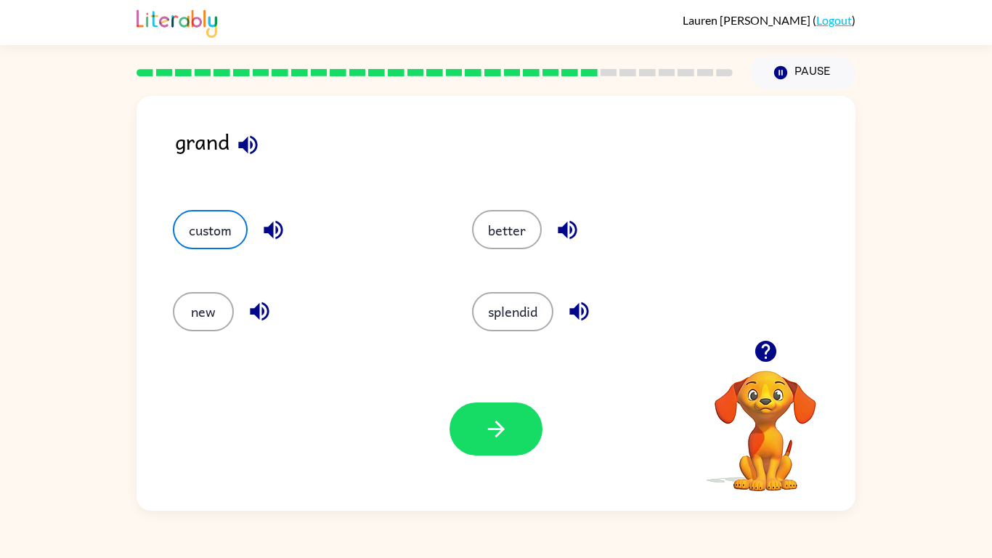
click at [266, 230] on icon "button" at bounding box center [273, 230] width 19 height 19
click at [579, 317] on icon "button" at bounding box center [578, 311] width 19 height 19
click at [505, 298] on button "splendid" at bounding box center [512, 311] width 81 height 39
click at [273, 234] on icon "button" at bounding box center [273, 230] width 19 height 19
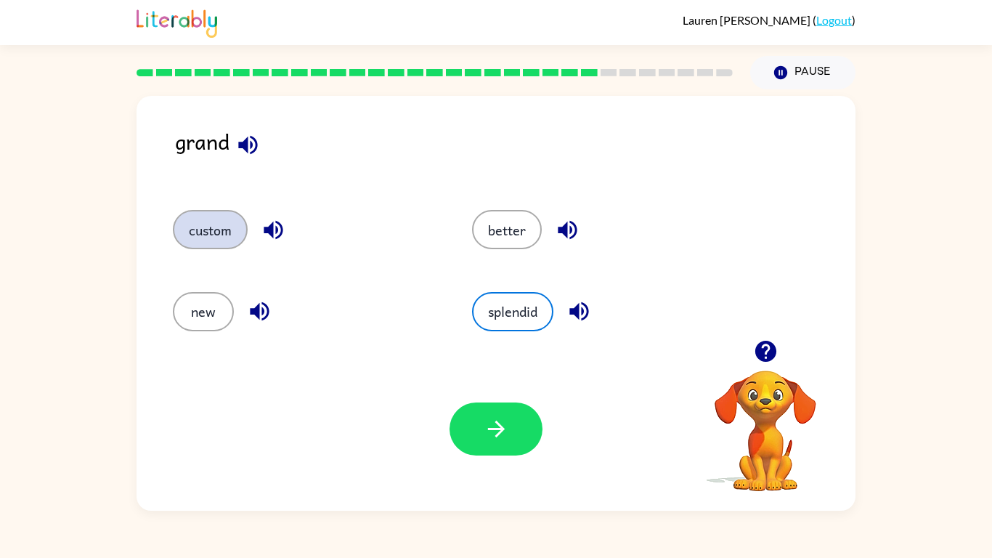
click at [201, 239] on button "custom" at bounding box center [210, 229] width 75 height 39
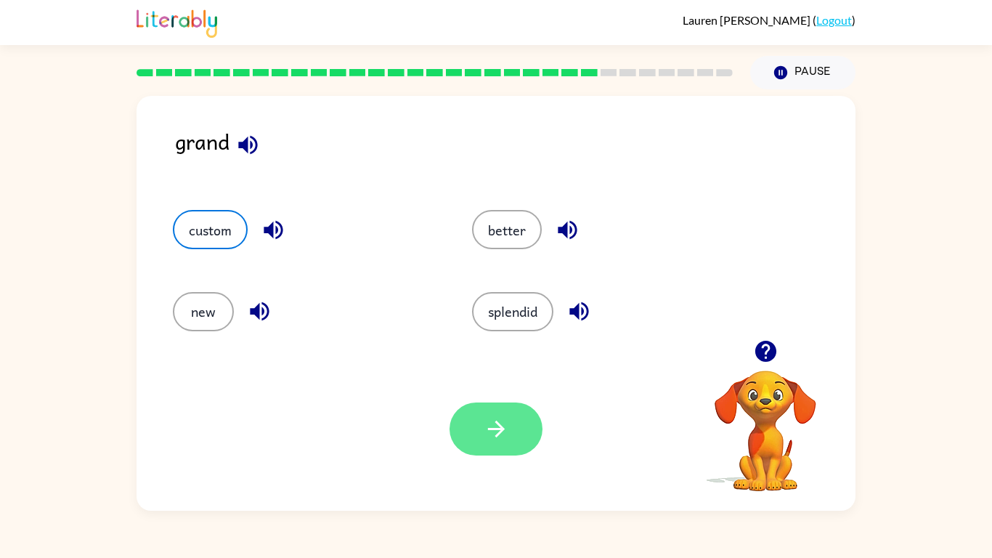
click at [515, 446] on button "button" at bounding box center [495, 428] width 93 height 53
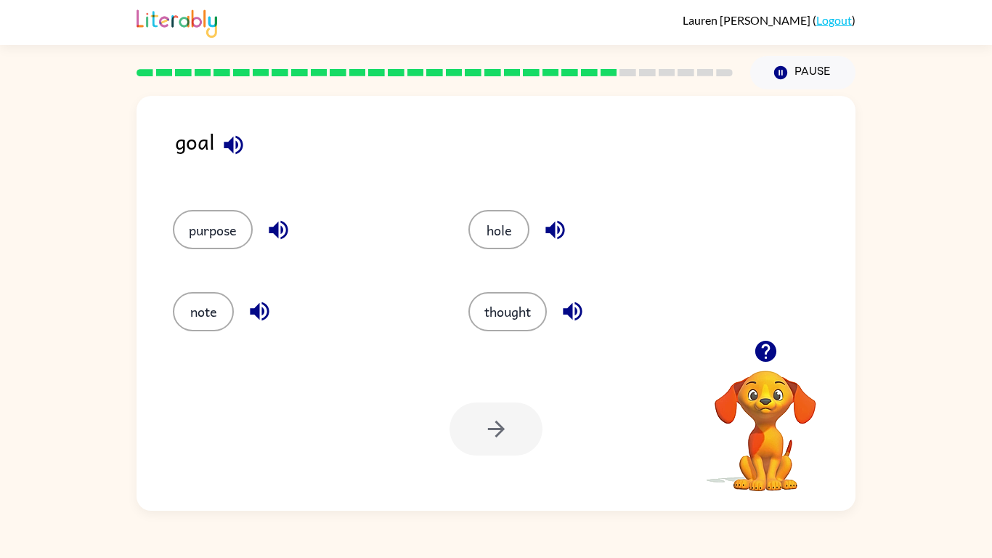
click at [237, 140] on icon "button" at bounding box center [233, 144] width 25 height 25
click at [287, 234] on icon "button" at bounding box center [278, 230] width 19 height 19
click at [261, 319] on icon "button" at bounding box center [259, 310] width 25 height 25
click at [550, 225] on icon "button" at bounding box center [554, 229] width 25 height 25
click at [569, 306] on icon "button" at bounding box center [572, 310] width 25 height 25
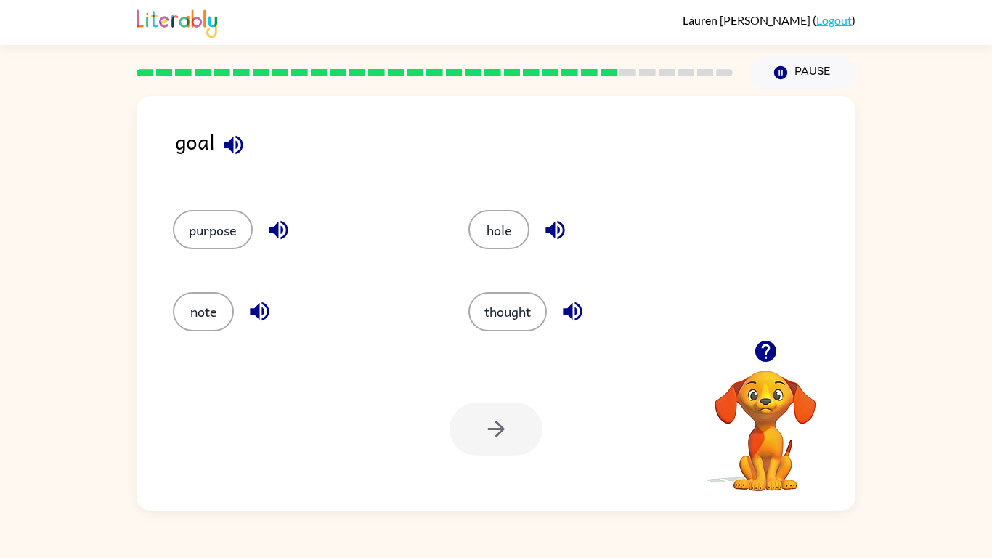
click at [227, 149] on icon "button" at bounding box center [233, 144] width 25 height 25
click at [279, 226] on icon "button" at bounding box center [278, 229] width 25 height 25
click at [251, 301] on icon "button" at bounding box center [259, 310] width 25 height 25
click at [563, 226] on icon "button" at bounding box center [554, 230] width 19 height 19
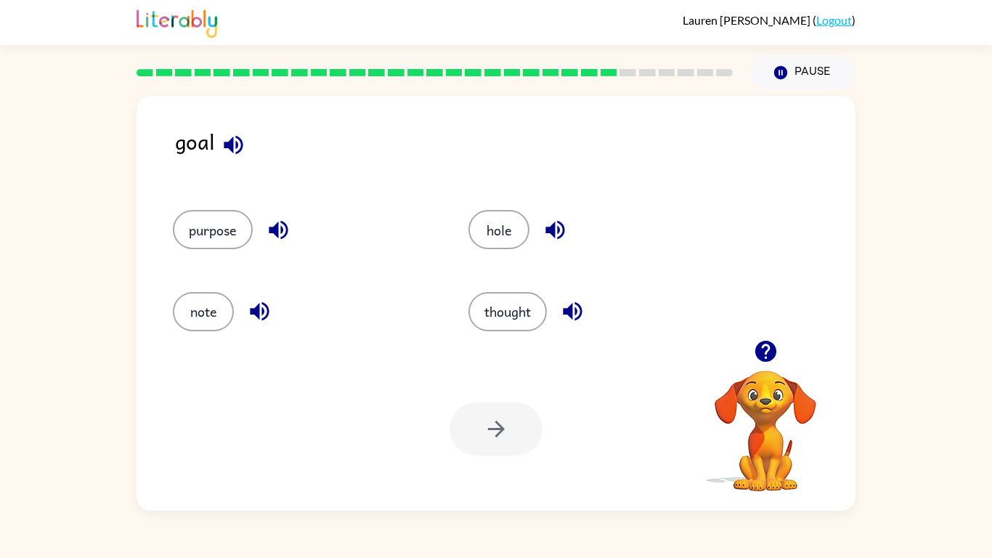
click at [585, 304] on icon "button" at bounding box center [572, 310] width 25 height 25
click at [527, 313] on button "thought" at bounding box center [507, 311] width 78 height 39
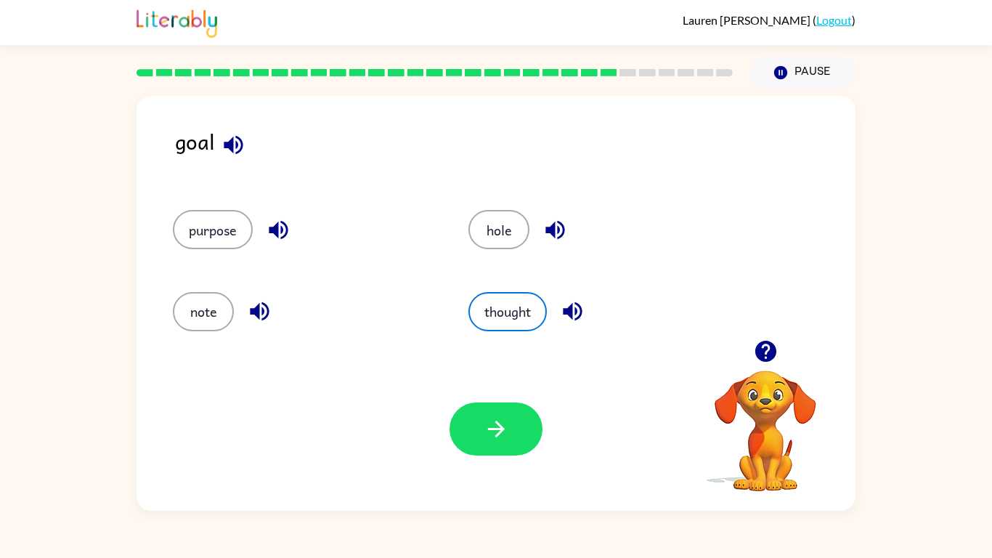
click at [521, 391] on div "Your browser must support playing .mp4 files to use Literably. Please try using…" at bounding box center [495, 428] width 719 height 163
click at [521, 398] on div "Your browser must support playing .mp4 files to use Literably. Please try using…" at bounding box center [495, 428] width 719 height 163
click at [521, 425] on button "button" at bounding box center [495, 428] width 93 height 53
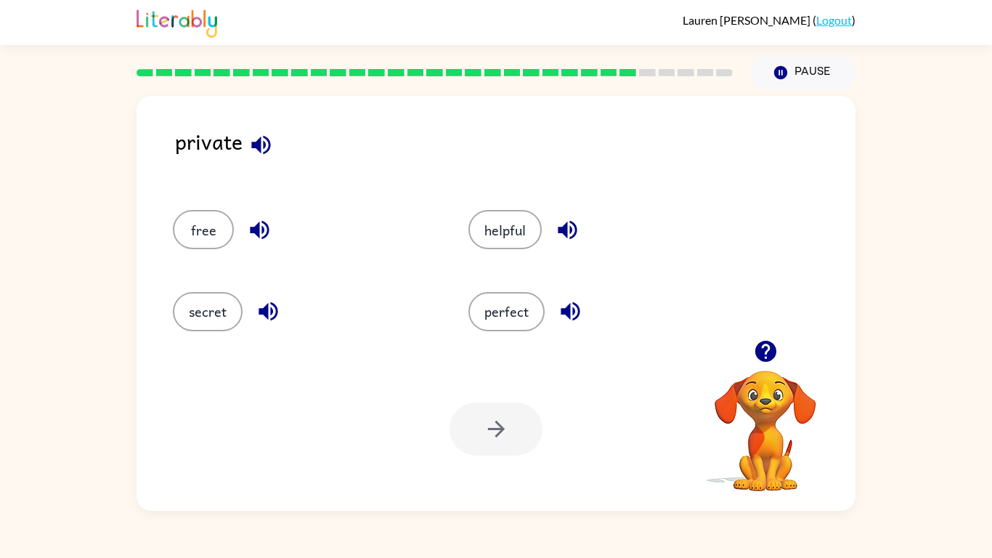
click at [260, 157] on button "button" at bounding box center [260, 144] width 37 height 37
click at [262, 232] on icon "button" at bounding box center [259, 230] width 19 height 19
click at [269, 310] on icon "button" at bounding box center [268, 310] width 25 height 25
click at [570, 303] on icon "button" at bounding box center [570, 310] width 25 height 25
click at [564, 235] on icon "button" at bounding box center [567, 229] width 25 height 25
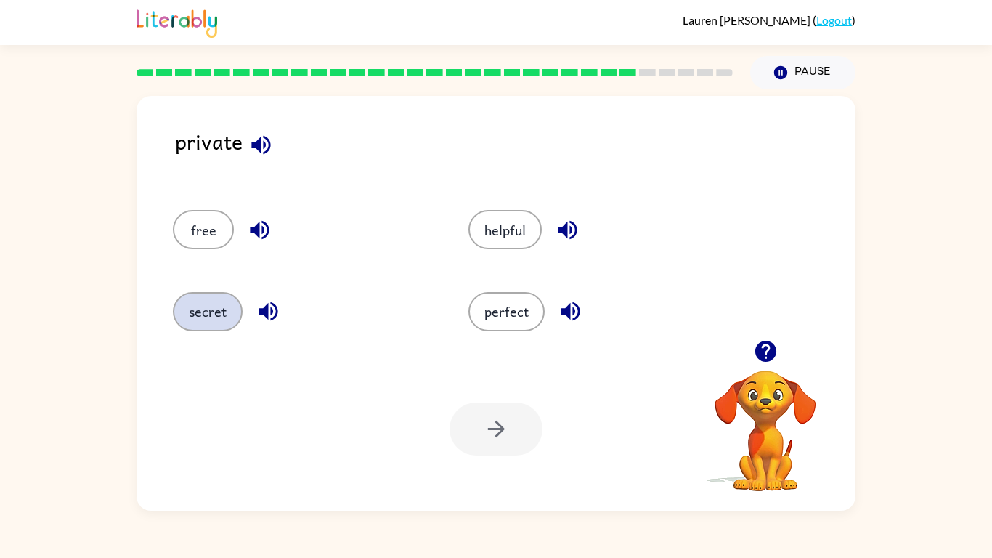
click at [214, 316] on button "secret" at bounding box center [208, 311] width 70 height 39
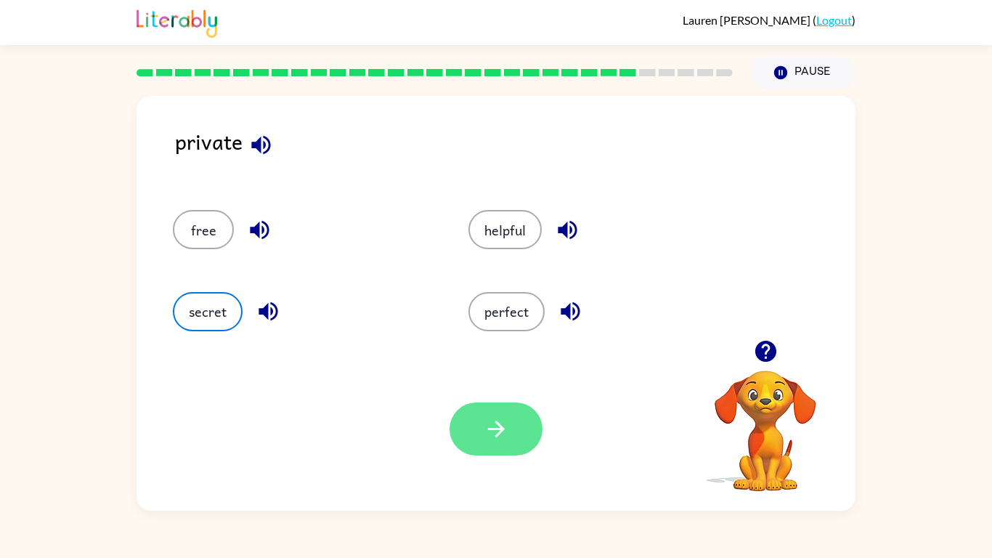
click at [499, 436] on icon "button" at bounding box center [496, 428] width 25 height 25
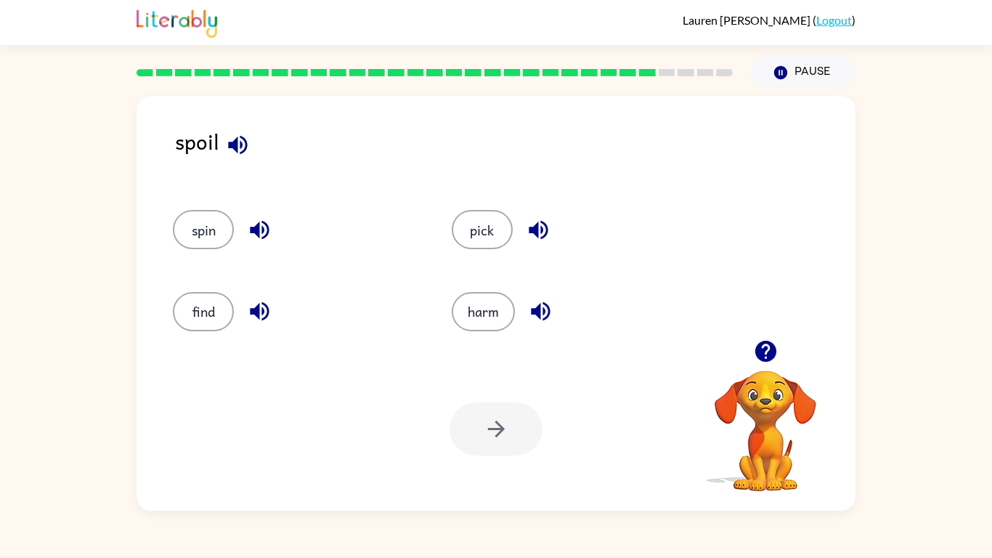
click at [229, 144] on icon "button" at bounding box center [237, 144] width 19 height 19
click at [253, 237] on icon "button" at bounding box center [259, 229] width 25 height 25
click at [264, 311] on icon "button" at bounding box center [259, 310] width 25 height 25
click at [534, 229] on icon "button" at bounding box center [538, 230] width 19 height 19
click at [548, 309] on icon "button" at bounding box center [540, 311] width 19 height 19
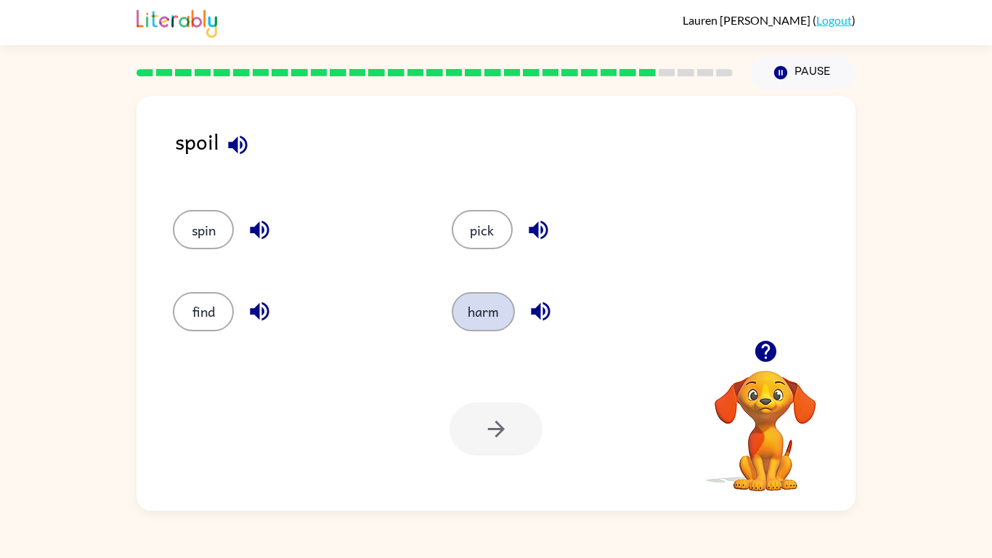
click at [480, 305] on button "harm" at bounding box center [483, 311] width 63 height 39
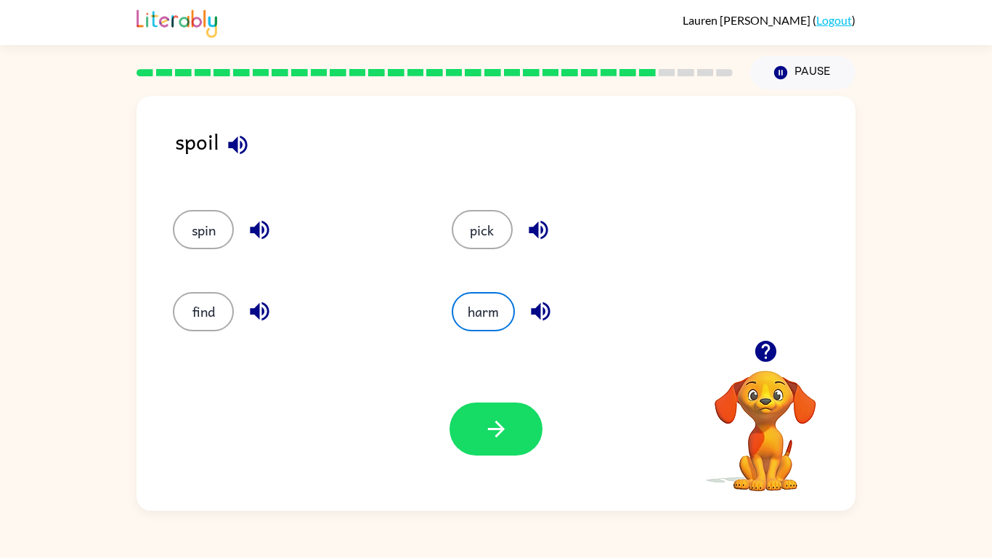
click at [545, 319] on icon "button" at bounding box center [540, 310] width 25 height 25
click at [266, 229] on icon "button" at bounding box center [259, 229] width 25 height 25
click at [259, 311] on icon "button" at bounding box center [259, 310] width 25 height 25
click at [491, 417] on icon "button" at bounding box center [496, 428] width 25 height 25
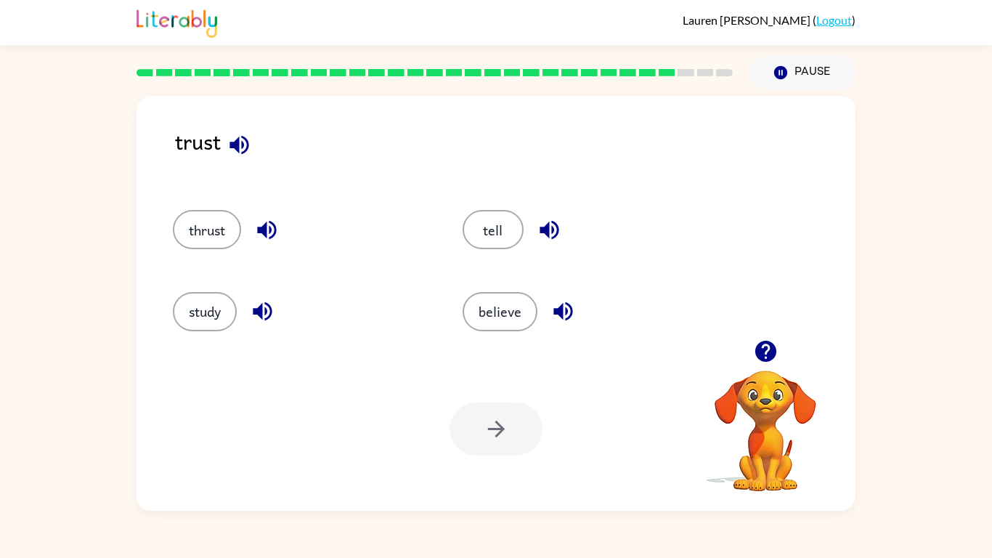
click at [242, 134] on icon "button" at bounding box center [239, 144] width 25 height 25
click at [270, 224] on icon "button" at bounding box center [266, 229] width 25 height 25
click at [261, 314] on icon "button" at bounding box center [262, 311] width 19 height 19
click at [551, 229] on icon "button" at bounding box center [549, 229] width 25 height 25
click at [553, 307] on icon "button" at bounding box center [562, 310] width 25 height 25
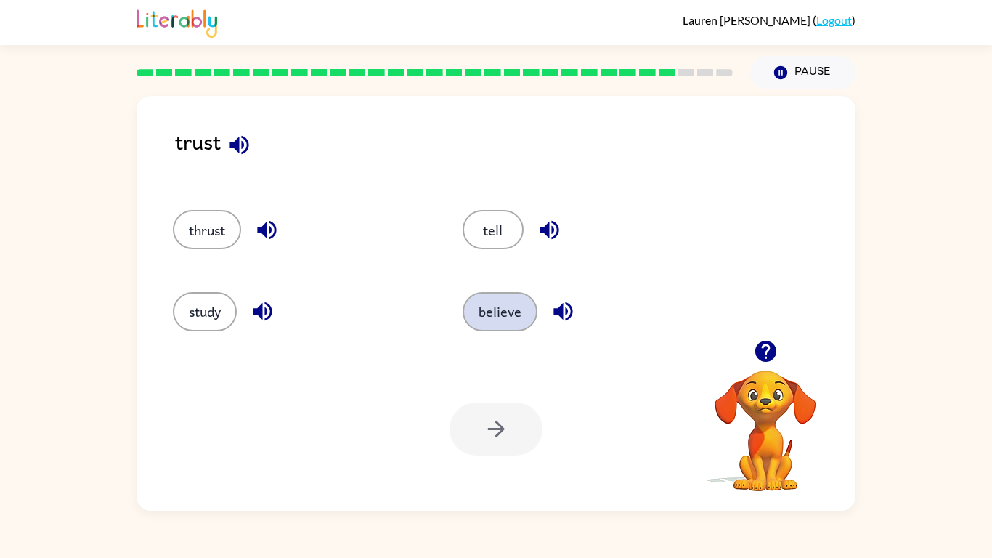
click at [529, 314] on button "believe" at bounding box center [499, 311] width 75 height 39
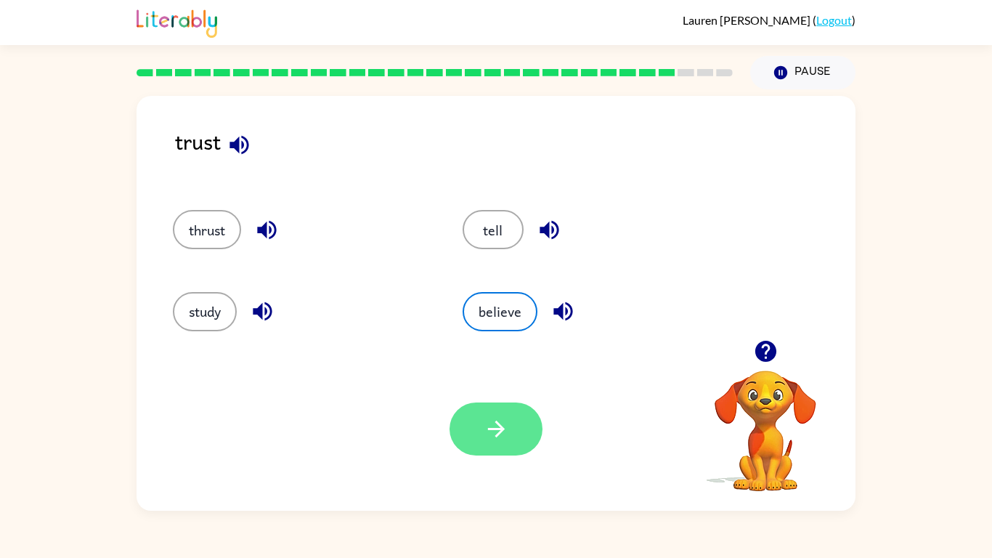
click at [521, 432] on button "button" at bounding box center [495, 428] width 93 height 53
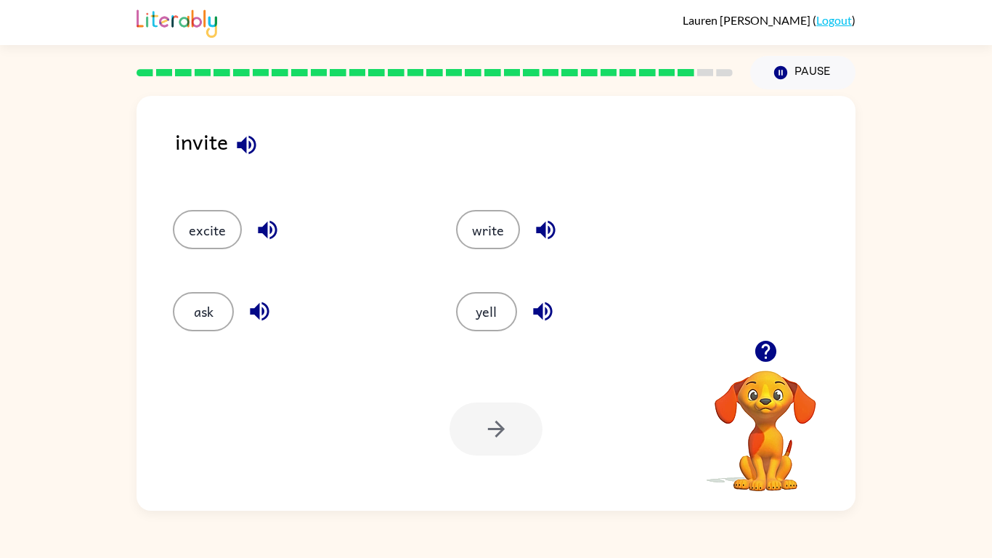
click at [250, 148] on icon "button" at bounding box center [246, 144] width 25 height 25
click at [245, 139] on icon "button" at bounding box center [246, 144] width 19 height 19
click at [262, 231] on icon "button" at bounding box center [267, 230] width 19 height 19
click at [265, 305] on icon "button" at bounding box center [259, 311] width 19 height 19
click at [535, 226] on icon "button" at bounding box center [545, 229] width 25 height 25
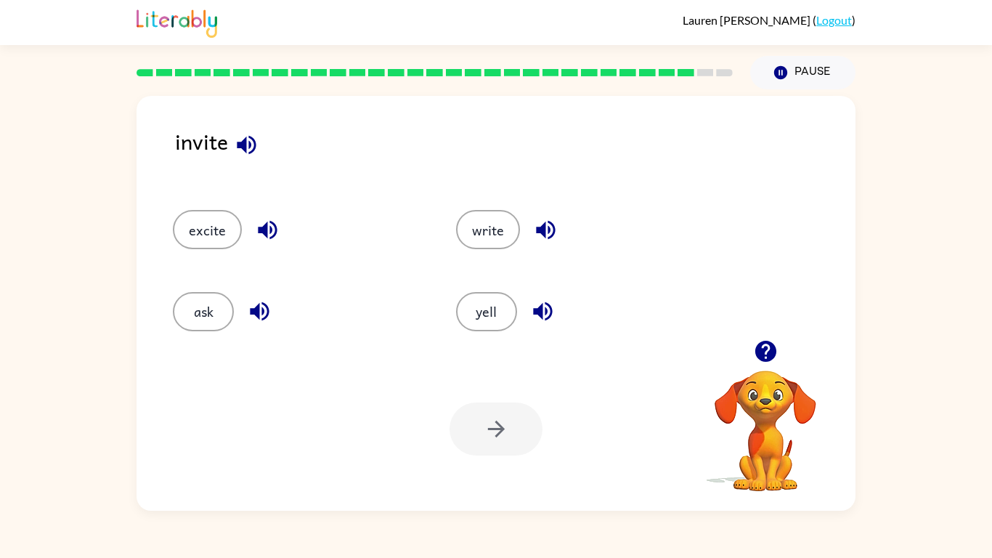
click at [542, 311] on icon "button" at bounding box center [542, 311] width 19 height 19
click at [544, 231] on icon "button" at bounding box center [545, 229] width 25 height 25
click at [269, 229] on icon "button" at bounding box center [267, 230] width 19 height 19
click at [259, 303] on icon "button" at bounding box center [259, 311] width 19 height 19
click at [246, 143] on icon "button" at bounding box center [246, 144] width 25 height 25
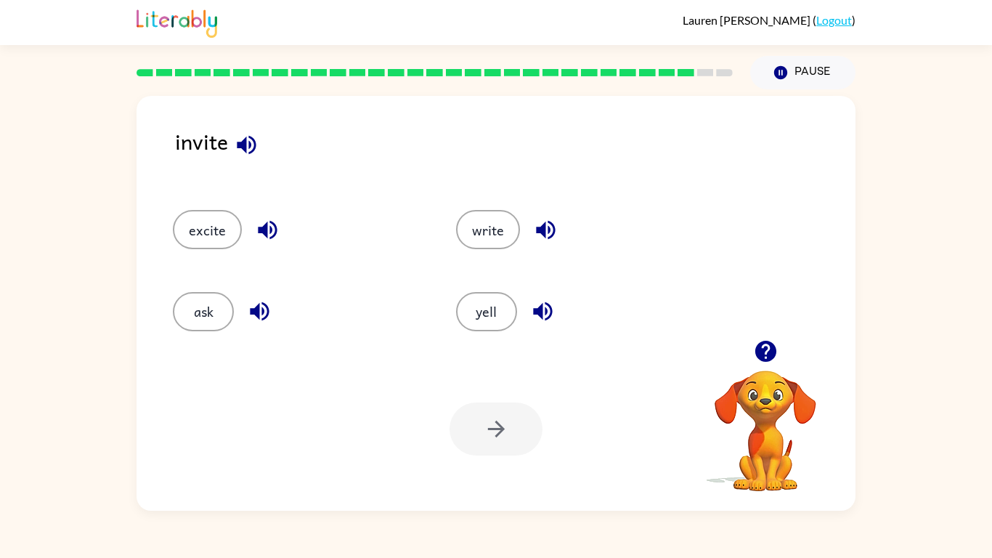
click at [262, 235] on icon "button" at bounding box center [267, 229] width 25 height 25
click at [231, 238] on button "excite" at bounding box center [207, 229] width 69 height 39
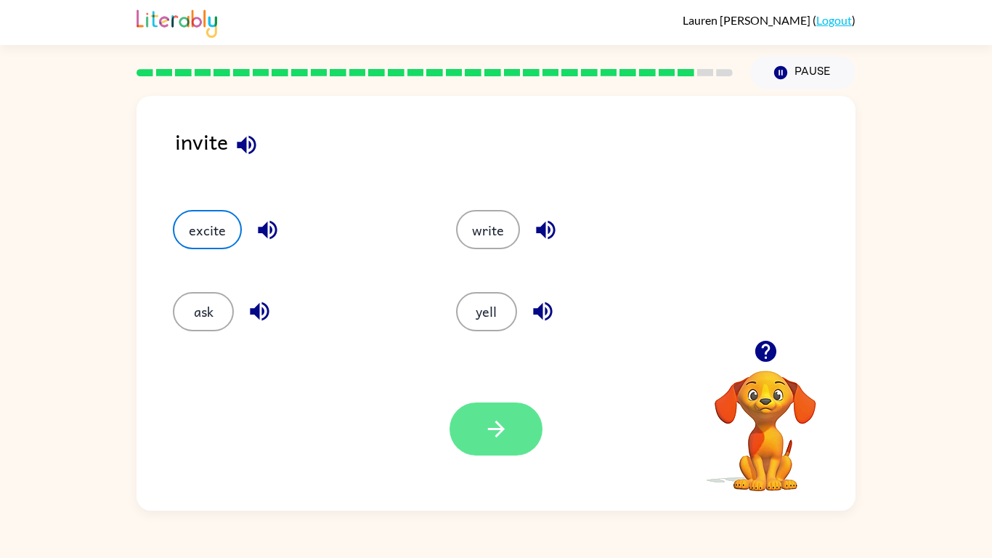
click at [504, 439] on icon "button" at bounding box center [496, 428] width 25 height 25
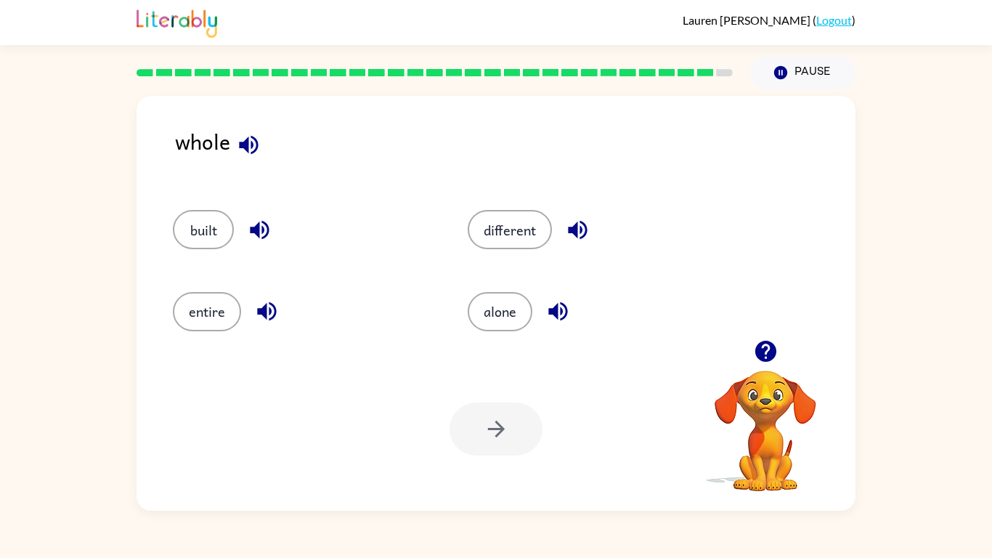
click at [246, 144] on icon "button" at bounding box center [248, 144] width 19 height 19
click at [253, 223] on icon "button" at bounding box center [259, 229] width 25 height 25
click at [272, 306] on icon "button" at bounding box center [266, 310] width 25 height 25
click at [582, 232] on icon "button" at bounding box center [577, 229] width 25 height 25
click at [556, 304] on icon "button" at bounding box center [557, 311] width 19 height 19
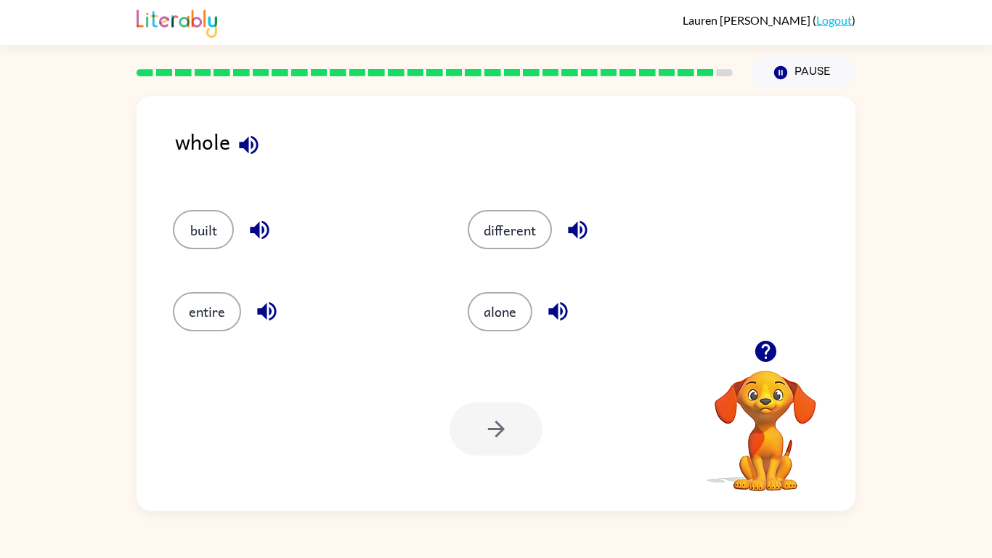
click at [249, 153] on icon "button" at bounding box center [248, 144] width 25 height 25
click at [261, 235] on icon "button" at bounding box center [259, 229] width 25 height 25
click at [270, 307] on icon "button" at bounding box center [266, 310] width 25 height 25
click at [574, 228] on icon "button" at bounding box center [577, 230] width 19 height 19
click at [270, 309] on icon "button" at bounding box center [266, 311] width 19 height 19
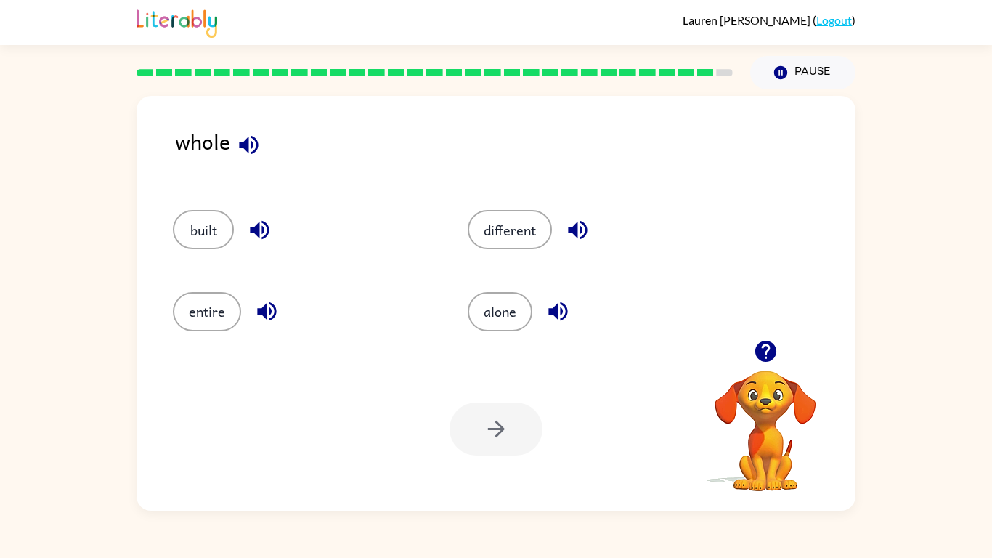
click at [554, 319] on icon "button" at bounding box center [557, 310] width 25 height 25
click at [272, 311] on icon "button" at bounding box center [266, 310] width 25 height 25
click at [209, 313] on button "entire" at bounding box center [207, 311] width 68 height 39
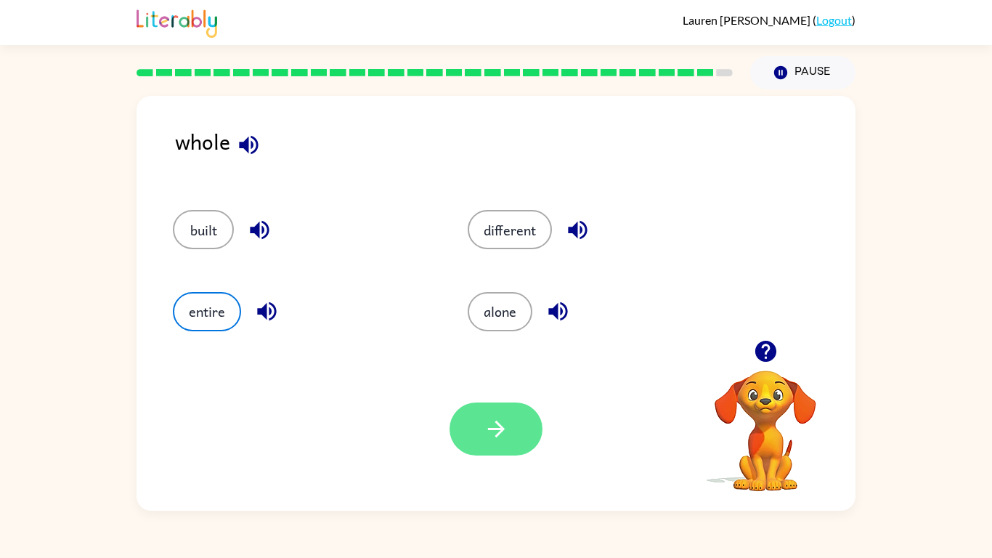
click at [457, 412] on button "button" at bounding box center [495, 428] width 93 height 53
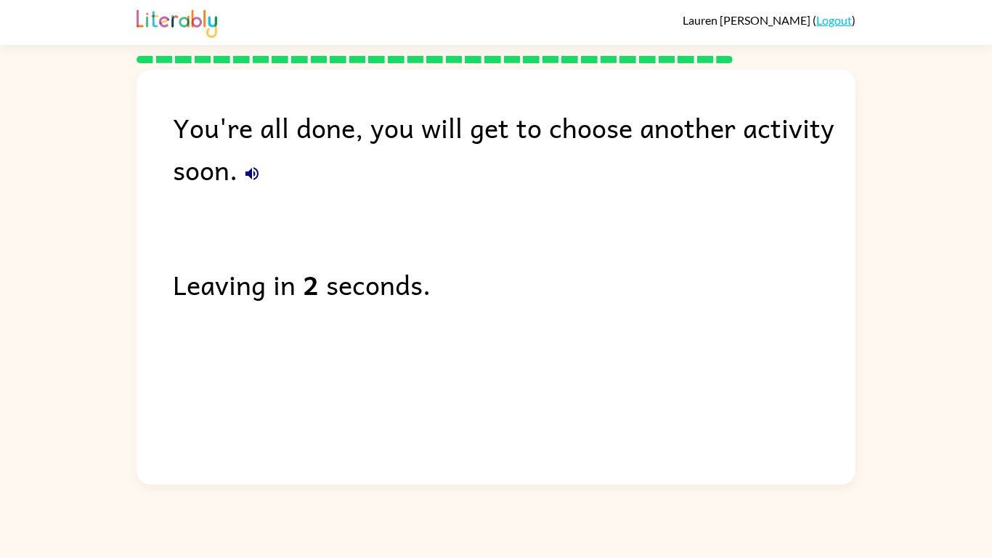
click at [251, 176] on icon "button" at bounding box center [251, 173] width 13 height 13
